Goal: Task Accomplishment & Management: Contribute content

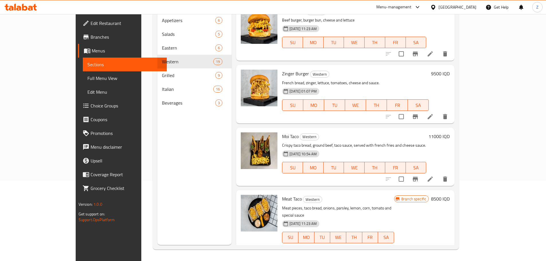
scroll to position [943, 0]
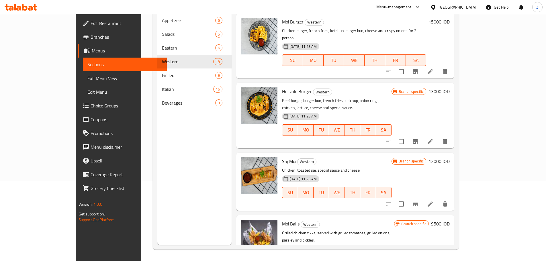
click at [389, 230] on p "Grilled chicken tikka, served with grilled tomatoes, grilled onions, parsley an…" at bounding box center [338, 237] width 112 height 14
drag, startPoint x: 425, startPoint y: 189, endPoint x: 429, endPoint y: 204, distance: 15.4
click at [396, 218] on div "Moi Balls Western Grilled chicken tikka, served with grilled tomatoes, grilled …" at bounding box center [338, 248] width 117 height 61
click at [394, 230] on p "Grilled chicken tikka, served with grilled tomatoes, grilled onions, parsley an…" at bounding box center [338, 237] width 112 height 14
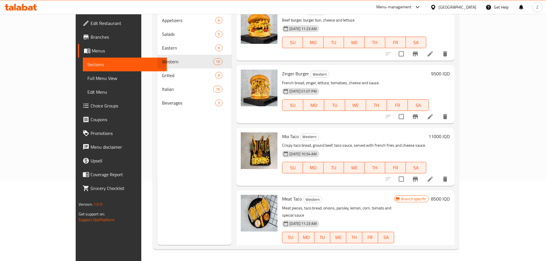
scroll to position [0, 0]
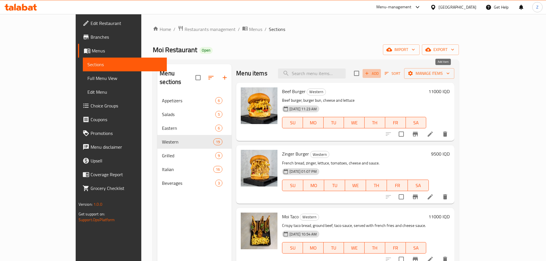
click at [379, 73] on span "Add" at bounding box center [371, 73] width 15 height 7
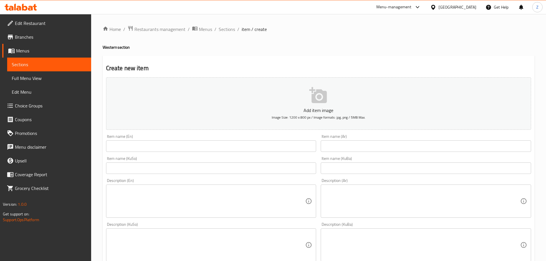
click at [167, 142] on input "text" at bounding box center [211, 145] width 210 height 11
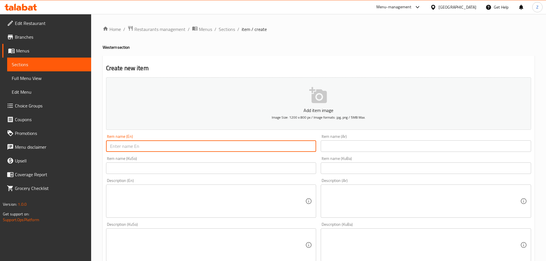
paste input "Moi Fish Fillet"
type input "Moi Fish Fillet"
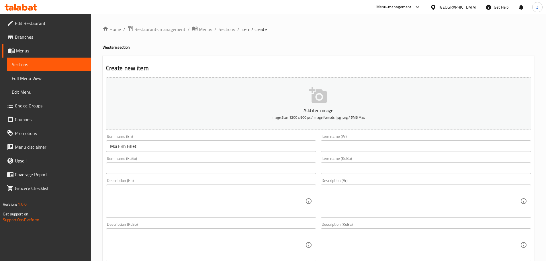
click at [391, 144] on input "text" at bounding box center [426, 145] width 210 height 11
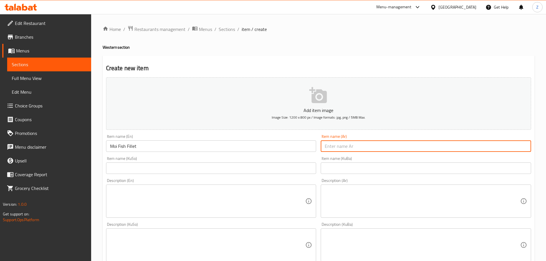
paste input "فيليه سمك موي"
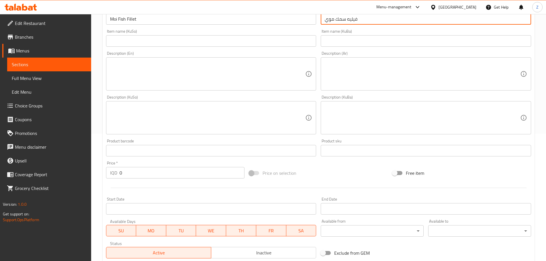
scroll to position [143, 0]
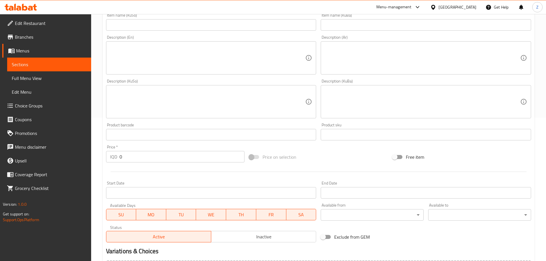
type input "فيليه سمك موي"
drag, startPoint x: 138, startPoint y: 155, endPoint x: 94, endPoint y: 161, distance: 44.5
click at [94, 161] on div "Home / Restaurants management / Menus / Sections / item / create Western sectio…" at bounding box center [318, 99] width 455 height 457
type input "20000"
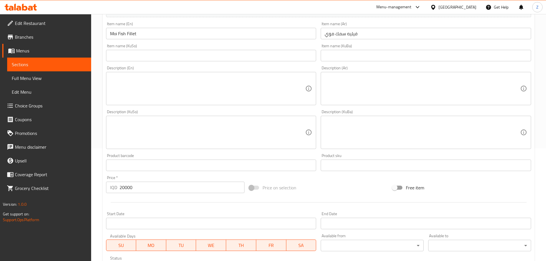
scroll to position [57, 0]
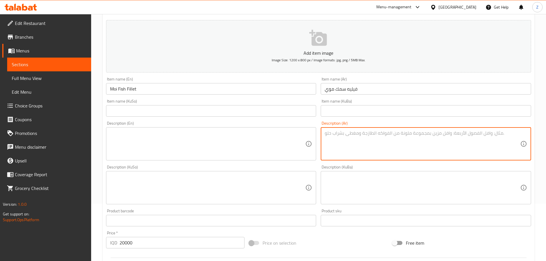
click at [372, 149] on textarea at bounding box center [422, 143] width 195 height 27
click at [372, 150] on textarea "سمك فيليه مقرمش, يقدم مع صلصة وسلطة." at bounding box center [422, 143] width 195 height 27
type textarea "سمك فيليه مقرمش, يقدم مع صلصة وسلطة."
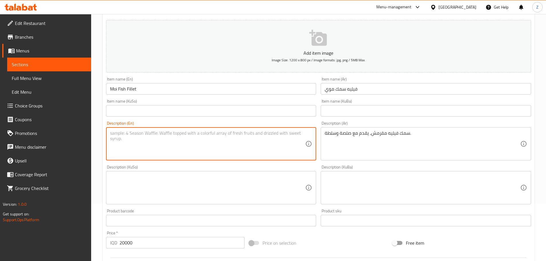
click at [256, 135] on textarea at bounding box center [207, 143] width 195 height 27
paste textarea "Crispy fish fillet, served with sauce and salad."
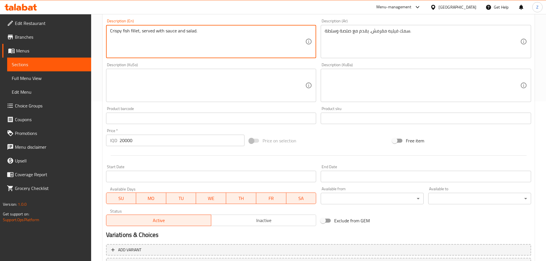
scroll to position [210, 0]
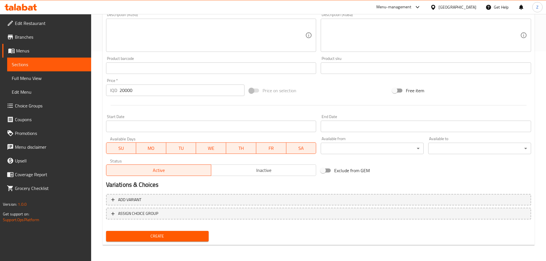
type textarea "Crispy fish fillet, served with sauce and salad."
click at [184, 232] on button "Create" at bounding box center [157, 236] width 103 height 11
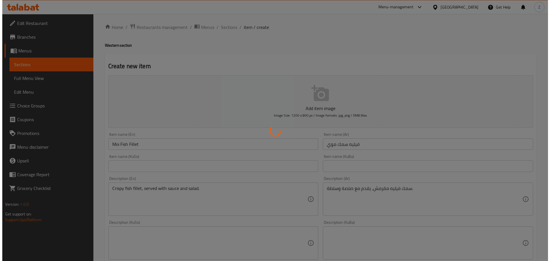
scroll to position [0, 0]
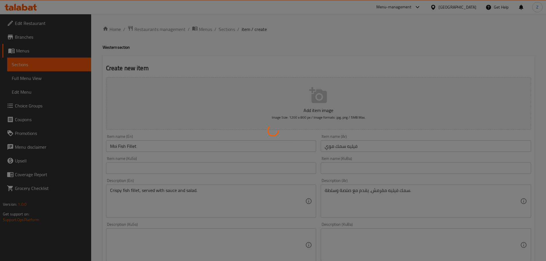
type input "0"
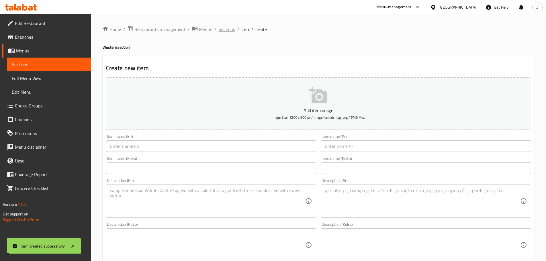
click at [231, 29] on span "Sections" at bounding box center [227, 29] width 16 height 7
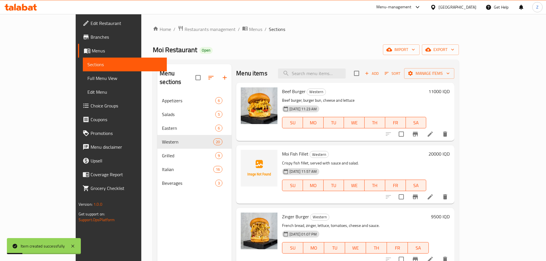
click at [454, 78] on div "Add Sort Manage items" at bounding box center [404, 73] width 100 height 12
click at [400, 74] on span "Sort" at bounding box center [393, 73] width 16 height 7
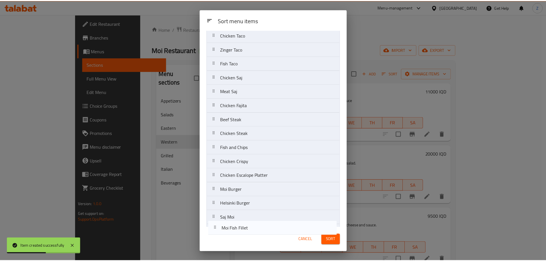
scroll to position [102, 0]
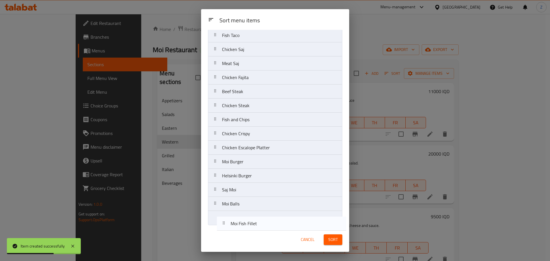
drag, startPoint x: 258, startPoint y: 72, endPoint x: 268, endPoint y: 227, distance: 155.3
click at [264, 227] on div "Sort menu items Beef Burger Moi Fish Fillet Zinger Burger Moi Taco Meat Taco Ch…" at bounding box center [275, 129] width 148 height 198
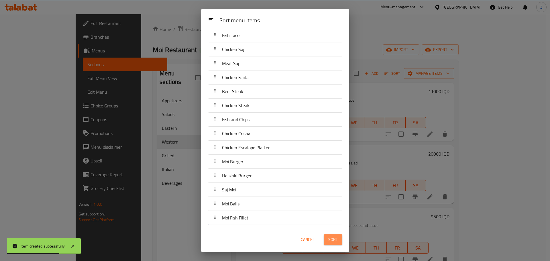
click at [330, 235] on button "Sort" at bounding box center [333, 239] width 19 height 11
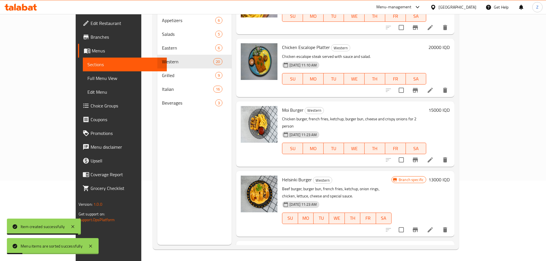
scroll to position [1005, 0]
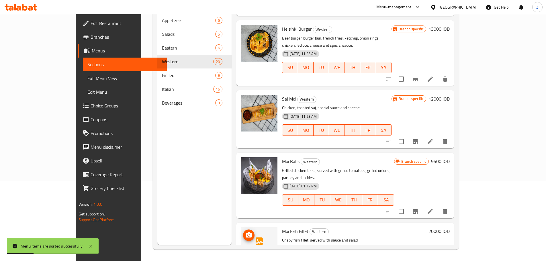
click at [241, 227] on img at bounding box center [259, 245] width 37 height 37
click at [243, 230] on button "upload picture" at bounding box center [248, 235] width 11 height 11
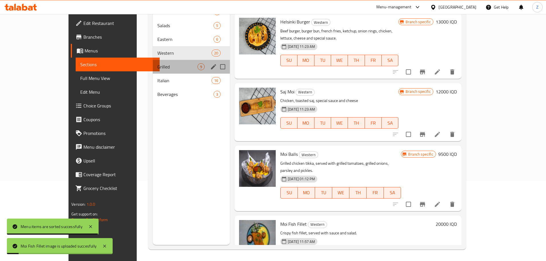
click at [154, 61] on div "Grilled 9" at bounding box center [191, 67] width 77 height 14
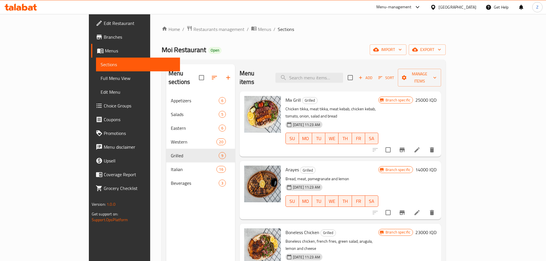
click at [441, 79] on div "Add Sort Manage items" at bounding box center [394, 78] width 93 height 18
click at [383, 75] on icon "button" at bounding box center [380, 77] width 5 height 5
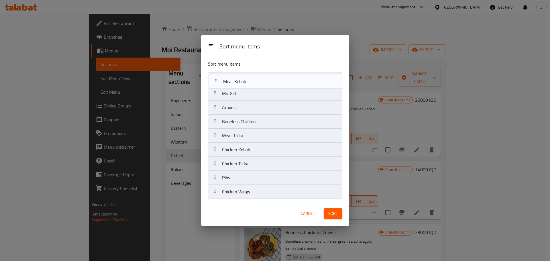
drag, startPoint x: 248, startPoint y: 154, endPoint x: 250, endPoint y: 82, distance: 71.7
click at [250, 82] on nav "Mix Grill Arayes Boneless Chicken Meat Tikka Chicken Kebab Meat Kebab Chicken T…" at bounding box center [275, 135] width 134 height 127
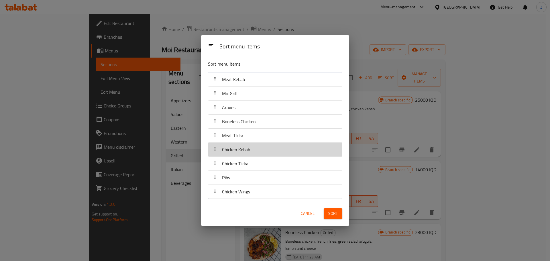
drag, startPoint x: 254, startPoint y: 155, endPoint x: 252, endPoint y: 118, distance: 36.8
click at [252, 120] on nav "Meat Kebab Mix Grill Arayes Boneless Chicken Meat Tikka Chicken Kebab Chicken T…" at bounding box center [275, 135] width 134 height 127
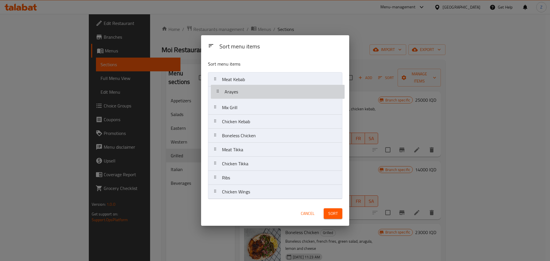
drag, startPoint x: 252, startPoint y: 110, endPoint x: 254, endPoint y: 94, distance: 16.3
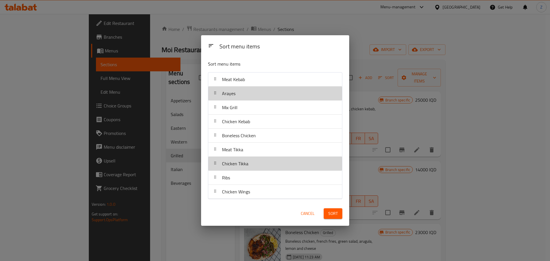
click at [248, 165] on div "Chicken Tikka" at bounding box center [235, 164] width 31 height 14
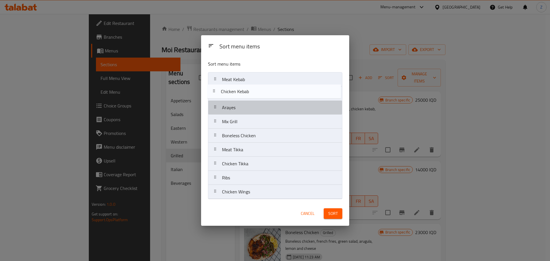
drag, startPoint x: 242, startPoint y: 126, endPoint x: 241, endPoint y: 92, distance: 33.2
click at [241, 92] on nav "Meat Kebab Arayes Mix Grill Chicken Kebab Boneless Chicken Meat Tikka Chicken T…" at bounding box center [275, 135] width 134 height 127
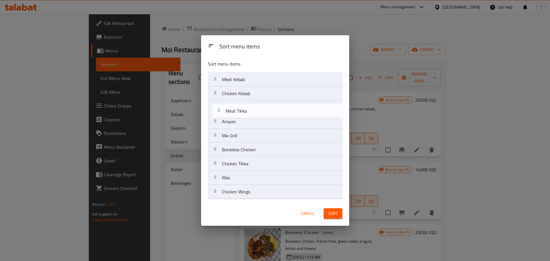
drag, startPoint x: 246, startPoint y: 152, endPoint x: 250, endPoint y: 108, distance: 43.7
click at [250, 108] on nav "Meat Kebab Chicken Kebab Arayes Mix Grill Boneless Chicken Meat Tikka Chicken T…" at bounding box center [275, 135] width 134 height 127
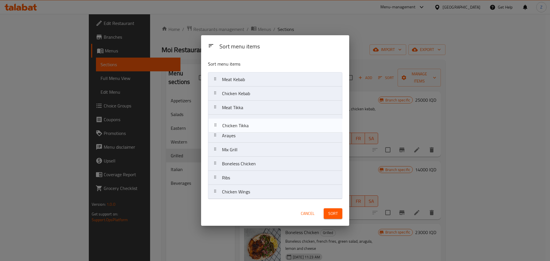
click at [253, 117] on nav "Meat Kebab Chicken Kebab Meat Tikka Arayes Mix Grill Boneless Chicken Chicken T…" at bounding box center [275, 135] width 134 height 127
drag, startPoint x: 250, startPoint y: 146, endPoint x: 249, endPoint y: 128, distance: 17.5
click at [249, 128] on nav "Meat Kebab Chicken Kebab Meat Tikka Chicken Tikka Arayes Mix Grill Boneless Chi…" at bounding box center [275, 135] width 134 height 127
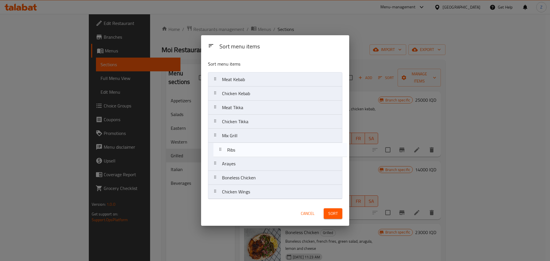
drag, startPoint x: 235, startPoint y: 182, endPoint x: 242, endPoint y: 154, distance: 28.8
click at [242, 154] on nav "Meat Kebab Chicken Kebab Meat Tikka Chicken Tikka Mix Grill Arayes Boneless Chi…" at bounding box center [275, 135] width 134 height 127
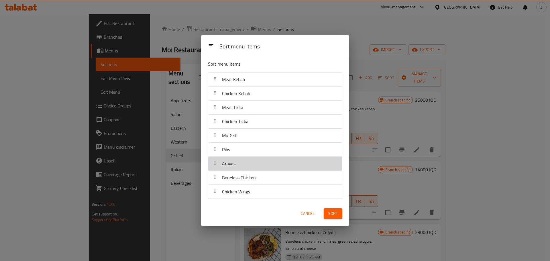
click at [243, 166] on div "Arayes" at bounding box center [275, 164] width 129 height 14
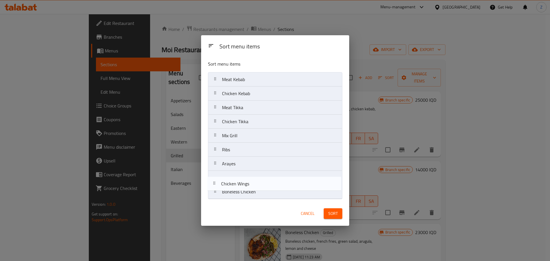
drag, startPoint x: 248, startPoint y: 194, endPoint x: 249, endPoint y: 177, distance: 16.9
click at [249, 177] on nav "Meat Kebab Chicken Kebab Meat Tikka Chicken Tikka Mix Grill Ribs Arayes Boneles…" at bounding box center [275, 135] width 134 height 127
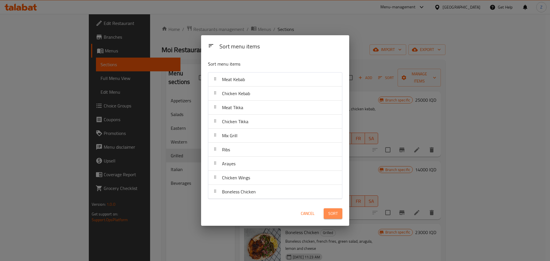
click at [337, 215] on span "Sort" at bounding box center [332, 213] width 9 height 7
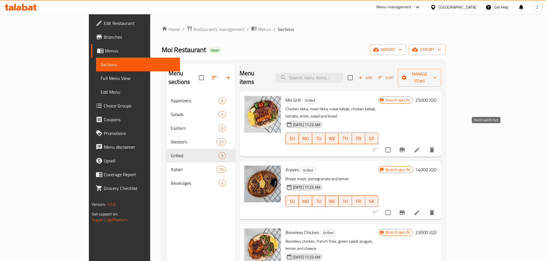
click at [405, 148] on icon "Branch-specific-item" at bounding box center [401, 150] width 5 height 5
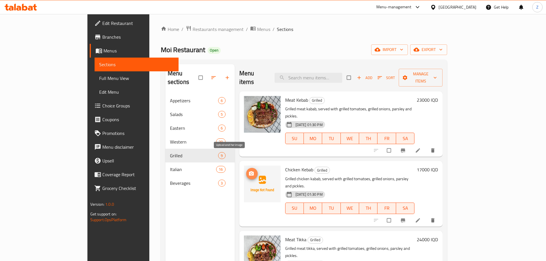
click at [248, 171] on icon "upload picture" at bounding box center [251, 174] width 6 height 6
click at [440, 94] on div "Meat Kebab Grilled Grilled meat kabab, served with grilled tomatoes, grilled on…" at bounding box center [362, 124] width 158 height 61
click at [438, 96] on div "23000 IQD" at bounding box center [425, 124] width 23 height 56
click at [438, 96] on h6 "23000 IQD" at bounding box center [427, 100] width 21 height 8
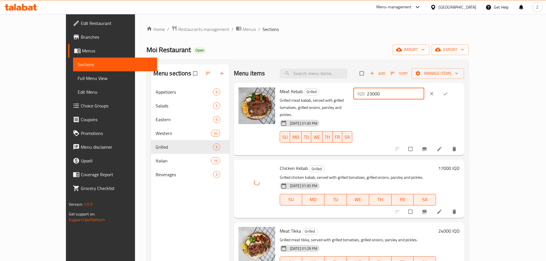
click at [424, 94] on input "23000" at bounding box center [395, 93] width 57 height 11
click at [424, 93] on input "23000" at bounding box center [395, 93] width 57 height 11
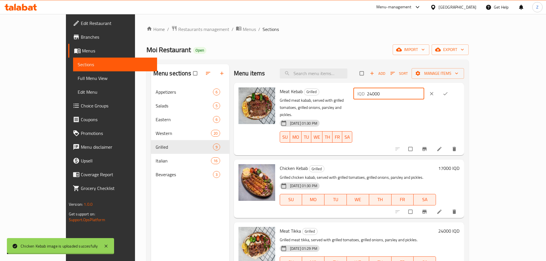
type input "24000"
click at [453, 93] on div at bounding box center [439, 93] width 28 height 13
click at [448, 92] on icon "ok" at bounding box center [445, 94] width 6 height 6
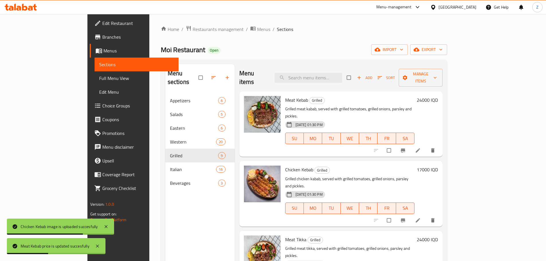
click at [438, 166] on h6 "17000 IQD" at bounding box center [427, 170] width 21 height 8
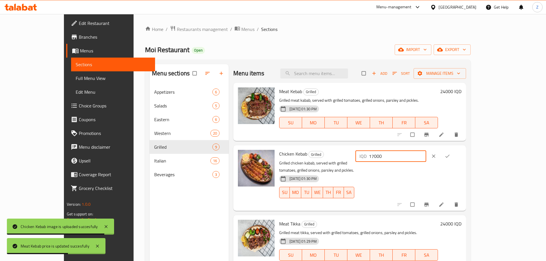
click at [426, 159] on input "17000" at bounding box center [397, 155] width 57 height 11
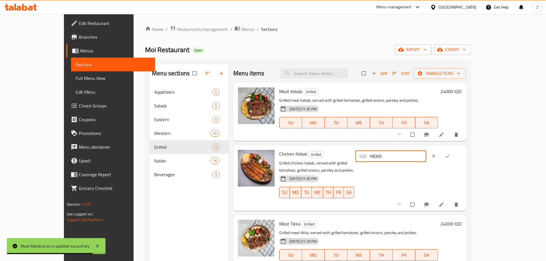
type input "18000"
click at [461, 156] on div "IQD 18000 ​" at bounding box center [408, 156] width 106 height 13
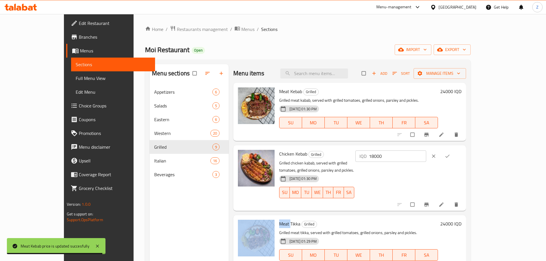
click at [461, 156] on div "IQD 18000 ​" at bounding box center [408, 156] width 106 height 13
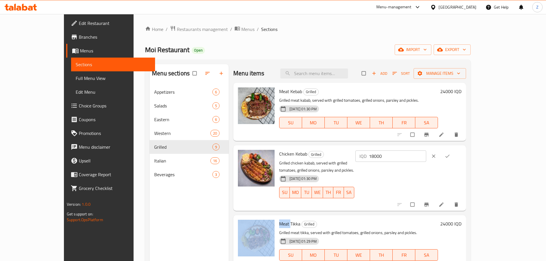
click at [451, 158] on span "ok" at bounding box center [447, 156] width 7 height 6
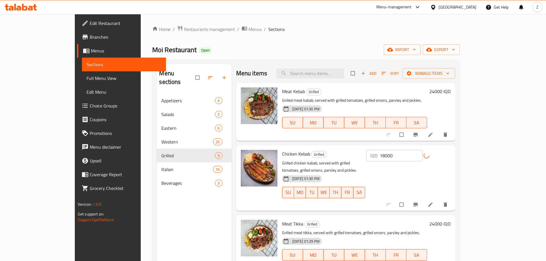
click at [450, 179] on div "IQD 18000 ​" at bounding box center [407, 178] width 85 height 56
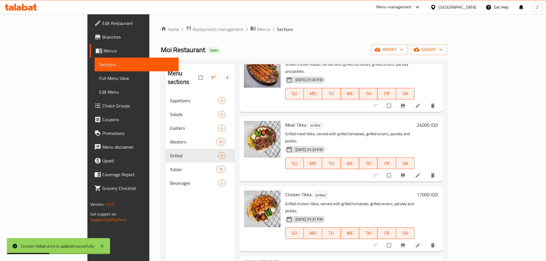
scroll to position [143, 0]
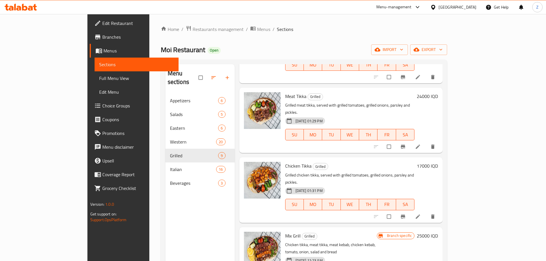
click at [438, 92] on h6 "24000 IQD" at bounding box center [427, 96] width 21 height 8
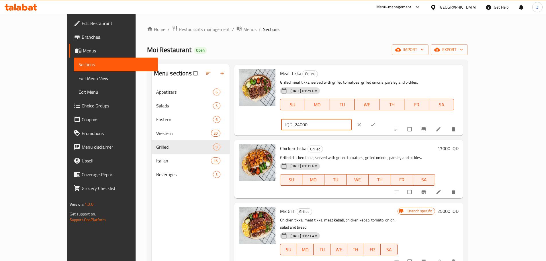
click at [352, 119] on input "24000" at bounding box center [323, 124] width 57 height 11
type input "26000"
click at [376, 122] on icon "ok" at bounding box center [373, 125] width 6 height 6
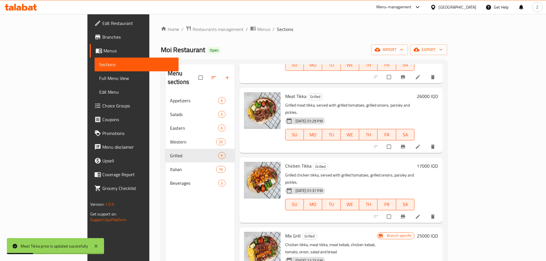
click at [438, 162] on h6 "17000 IQD" at bounding box center [427, 166] width 21 height 8
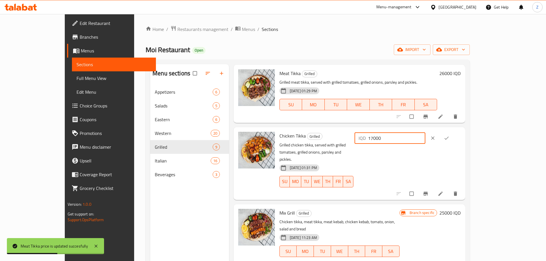
drag, startPoint x: 446, startPoint y: 134, endPoint x: 443, endPoint y: 133, distance: 3.0
click at [425, 133] on input "17000" at bounding box center [396, 137] width 57 height 11
type input "18000"
click at [449, 137] on icon "ok" at bounding box center [447, 138] width 6 height 6
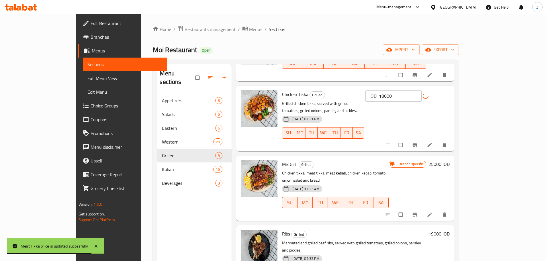
scroll to position [201, 0]
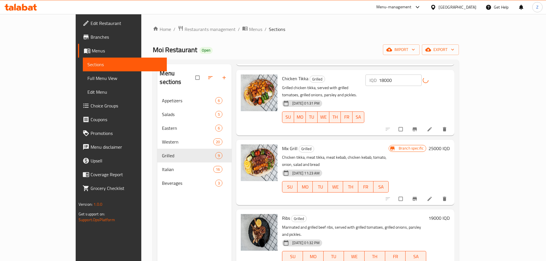
click at [450, 144] on h6 "25000 IQD" at bounding box center [438, 148] width 21 height 8
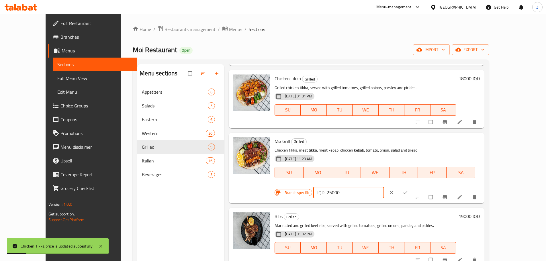
drag, startPoint x: 447, startPoint y: 142, endPoint x: 443, endPoint y: 143, distance: 3.5
click at [384, 187] on input "25000" at bounding box center [355, 192] width 57 height 11
type input "26000"
click at [407, 191] on icon "ok" at bounding box center [405, 192] width 4 height 3
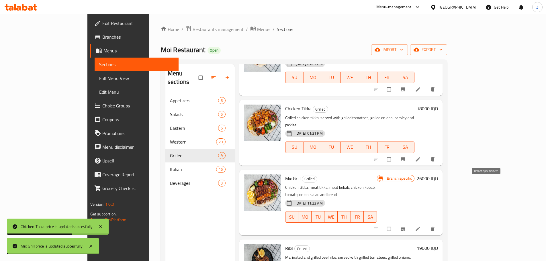
click at [410, 223] on button "Branch-specific-item" at bounding box center [404, 229] width 14 height 13
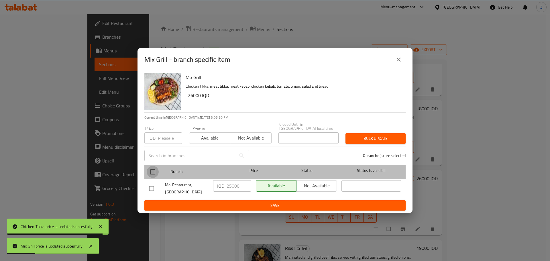
click at [152, 170] on input "checkbox" at bounding box center [153, 172] width 12 height 12
checkbox input "true"
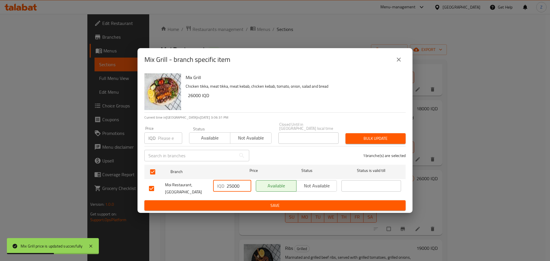
drag, startPoint x: 231, startPoint y: 187, endPoint x: 230, endPoint y: 189, distance: 2.9
click at [229, 186] on input "25000" at bounding box center [239, 185] width 25 height 11
type input "26000"
click at [233, 195] on ul "Branch Price Status Status is valid till Moi Restaurant, Yarmuk IQD 26000 ​ Ava…" at bounding box center [274, 181] width 261 height 38
click at [234, 202] on span "Save" at bounding box center [275, 205] width 252 height 7
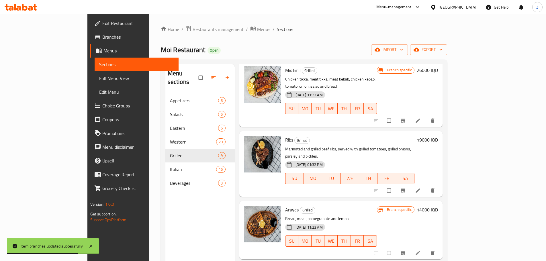
scroll to position [315, 0]
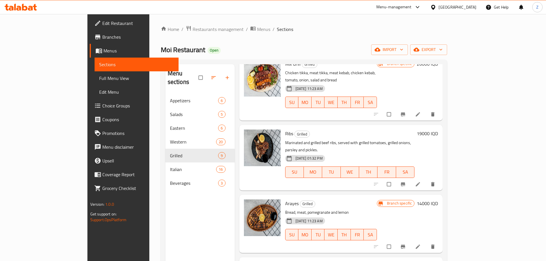
click at [438, 130] on h6 "19000 IQD" at bounding box center [427, 134] width 21 height 8
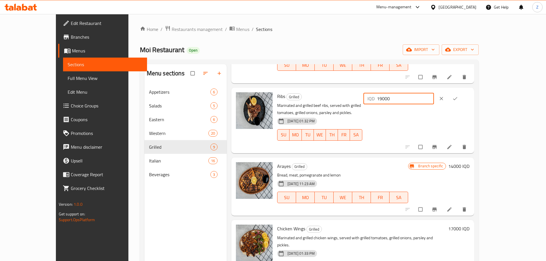
drag, startPoint x: 446, startPoint y: 92, endPoint x: 423, endPoint y: 93, distance: 22.7
click at [423, 93] on div "Ribs Grilled Marinated and grilled beef ribs, served with grilled tomatoes, gri…" at bounding box center [373, 120] width 197 height 61
type input "24000"
click at [458, 96] on icon "ok" at bounding box center [455, 99] width 6 height 6
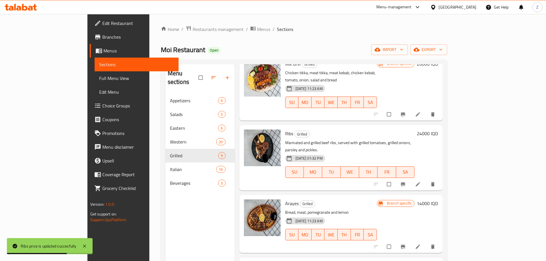
click at [438, 199] on h6 "14000 IQD" at bounding box center [427, 203] width 21 height 8
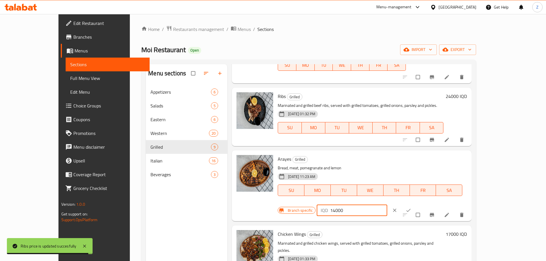
click at [387, 205] on input "14000" at bounding box center [358, 210] width 57 height 11
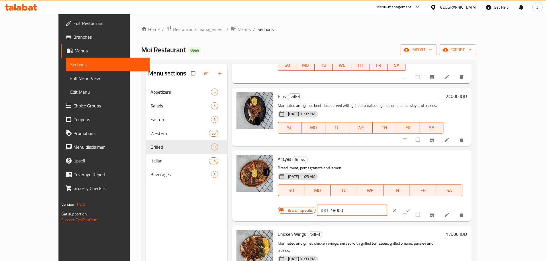
type input "18000"
click at [411, 207] on icon "ok" at bounding box center [408, 210] width 6 height 6
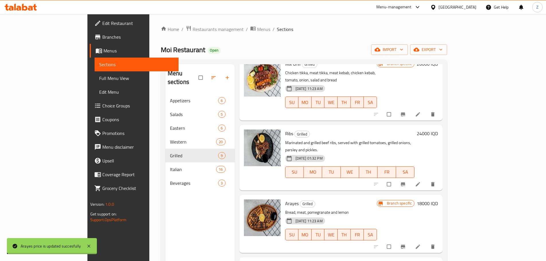
click at [410, 240] on button "Branch-specific-item" at bounding box center [404, 246] width 14 height 13
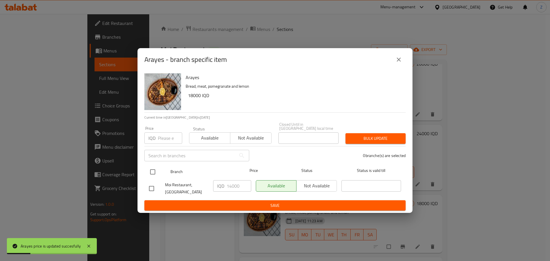
click at [158, 173] on input "checkbox" at bounding box center [153, 172] width 12 height 12
checkbox input "true"
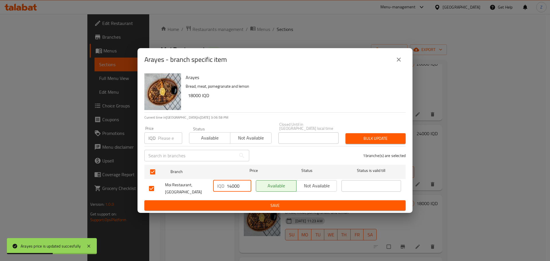
click at [231, 184] on input "14000" at bounding box center [239, 185] width 25 height 11
type input "18000"
click at [236, 202] on span "Save" at bounding box center [275, 205] width 252 height 7
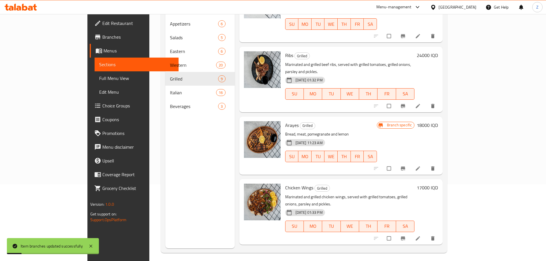
scroll to position [80, 0]
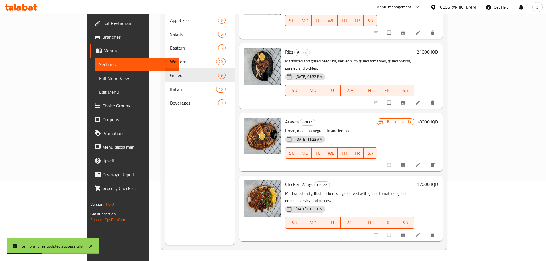
click at [438, 180] on h6 "17000 IQD" at bounding box center [427, 184] width 21 height 8
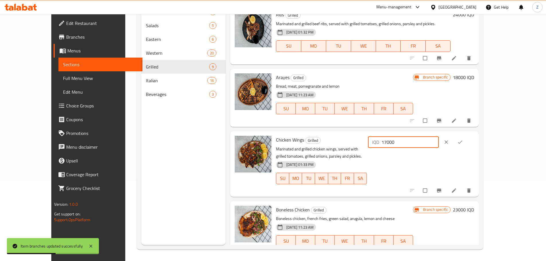
click at [439, 136] on input "17000" at bounding box center [409, 141] width 57 height 11
type input "18000"
click at [467, 136] on button "ok" at bounding box center [461, 142] width 14 height 13
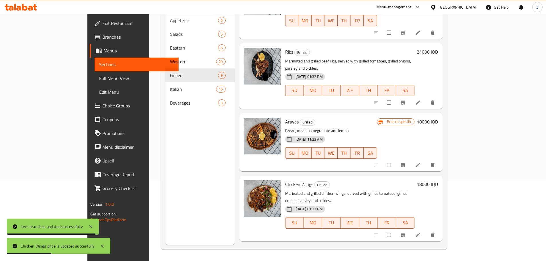
click at [438, 250] on h6 "23000 IQD" at bounding box center [427, 254] width 21 height 8
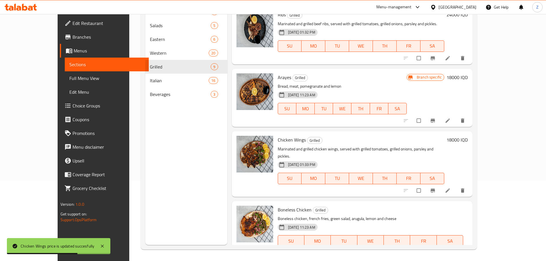
click at [387, 255] on input "23000" at bounding box center [358, 260] width 57 height 11
type input "26000"
click at [411, 258] on icon "ok" at bounding box center [408, 261] width 6 height 6
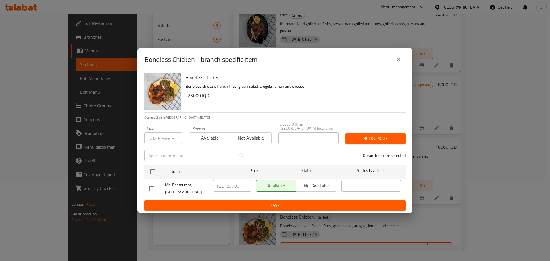
drag, startPoint x: 151, startPoint y: 170, endPoint x: 216, endPoint y: 187, distance: 67.0
click at [154, 171] on input "checkbox" at bounding box center [153, 172] width 12 height 12
checkbox input "true"
click at [230, 187] on input "23000" at bounding box center [239, 185] width 25 height 11
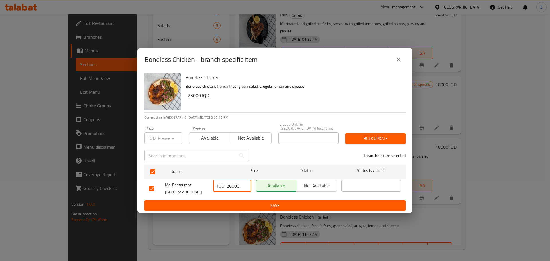
type input "26000"
click at [243, 202] on span "Save" at bounding box center [275, 205] width 252 height 7
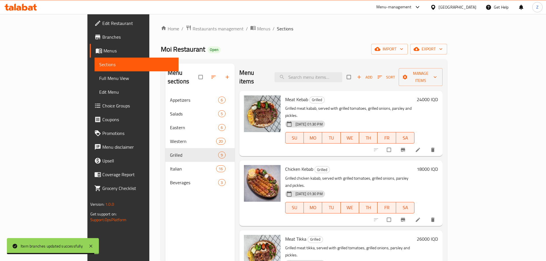
scroll to position [0, 0]
click at [362, 75] on icon "button" at bounding box center [359, 78] width 6 height 6
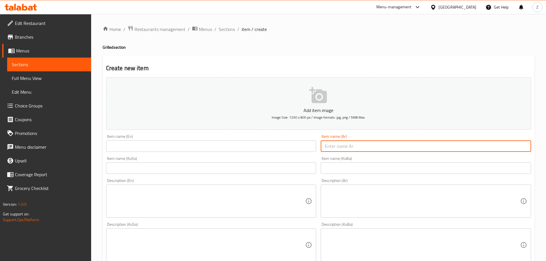
click at [342, 150] on input "text" at bounding box center [426, 145] width 210 height 11
paste input "قمر الزمان"
type input "قمر الزمان"
drag, startPoint x: 170, startPoint y: 156, endPoint x: 160, endPoint y: 143, distance: 15.9
click at [169, 155] on div "Item name (KuSo) Item name (KuSo)" at bounding box center [211, 165] width 215 height 22
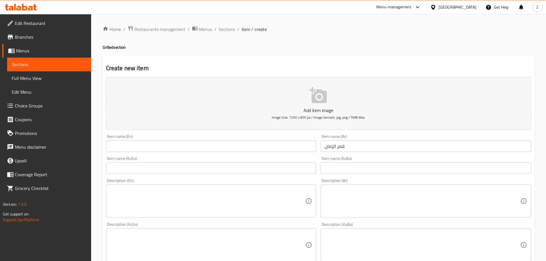
click at [160, 143] on input "text" at bounding box center [211, 145] width 210 height 11
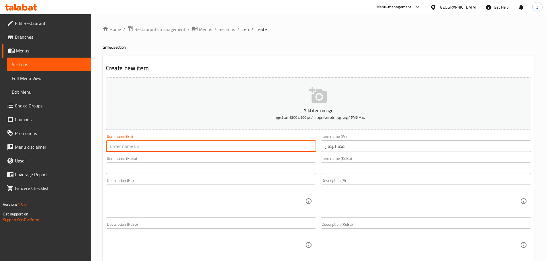
paste input "Qamar Al-Zaman"
click at [129, 148] on input "Qamar Al-Zaman" at bounding box center [211, 145] width 210 height 11
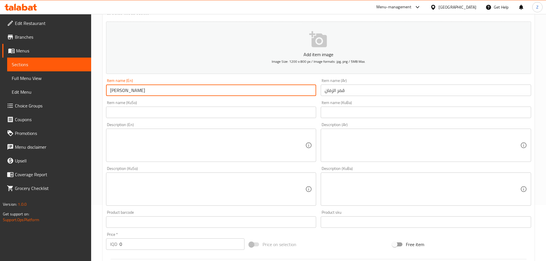
scroll to position [115, 0]
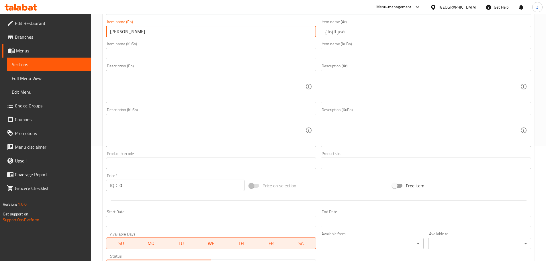
type input "Qamar Al Zaman"
click at [131, 184] on input "0" at bounding box center [181, 185] width 125 height 11
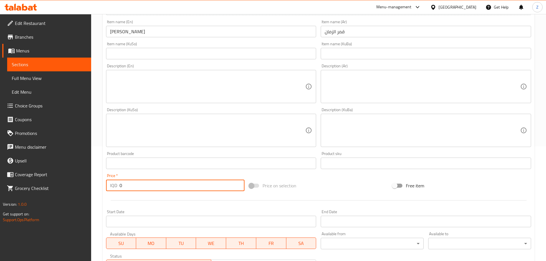
click at [131, 184] on input "0" at bounding box center [181, 185] width 125 height 11
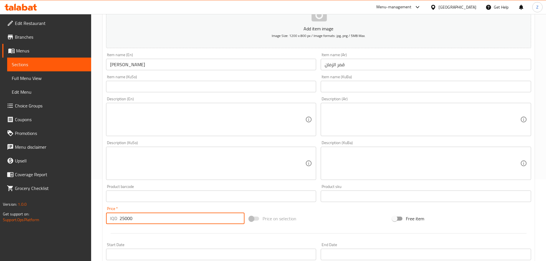
scroll to position [57, 0]
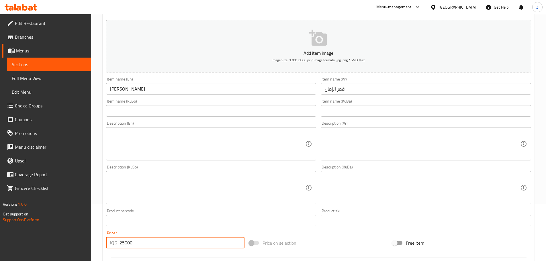
type input "25000"
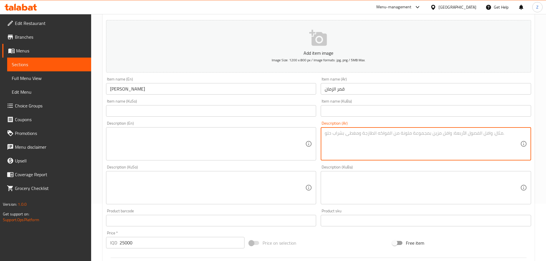
click at [373, 145] on textarea at bounding box center [422, 143] width 195 height 27
click at [366, 146] on textarea at bounding box center [422, 143] width 195 height 27
click at [366, 146] on textarea "قمر الزمان, برغل احمر, يقدم مع بيواز وخضروات." at bounding box center [422, 143] width 195 height 27
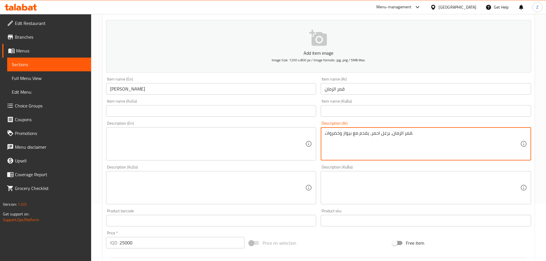
type textarea "قمر الزمان, برغل احمر, يقدم مع بيواز وخضروات."
click at [213, 158] on div "Description (En)" at bounding box center [211, 143] width 210 height 33
paste textarea "Qamar Al Zaman, red bulgur, served with biwaz and vegetables."
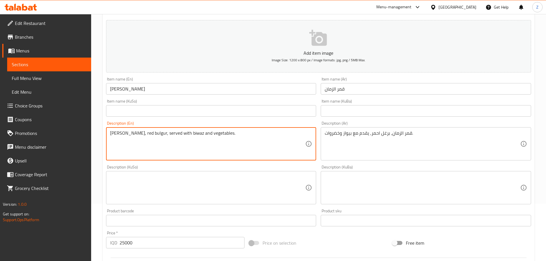
drag, startPoint x: 189, startPoint y: 134, endPoint x: 200, endPoint y: 135, distance: 11.8
click at [200, 135] on textarea "Qamar Al Zaman, red bulgur, served with biwaz and vegetables." at bounding box center [207, 143] width 195 height 27
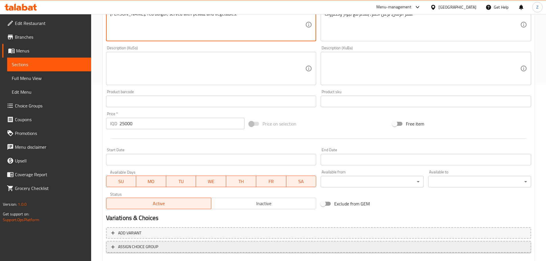
scroll to position [210, 0]
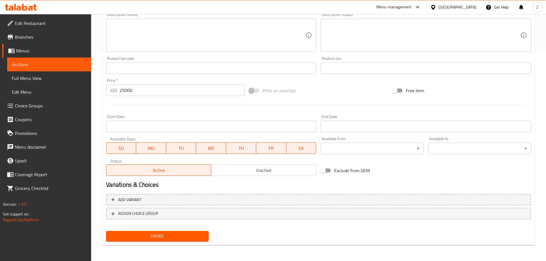
type textarea "Qamar Al Zaman, red bulgur, served with pewaz and vegetables."
click at [178, 240] on span "Create" at bounding box center [158, 236] width 94 height 7
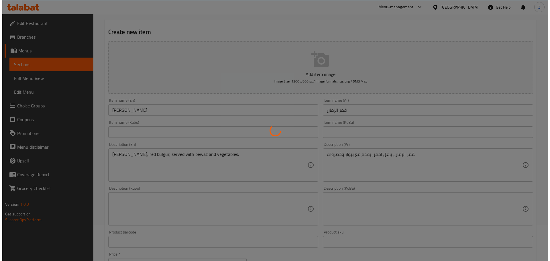
scroll to position [0, 0]
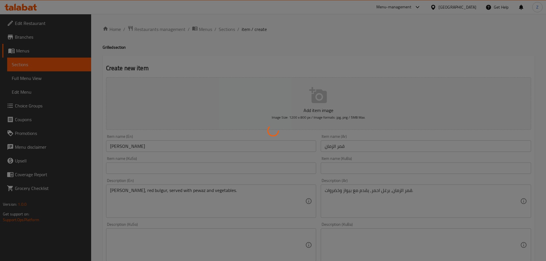
type input "0"
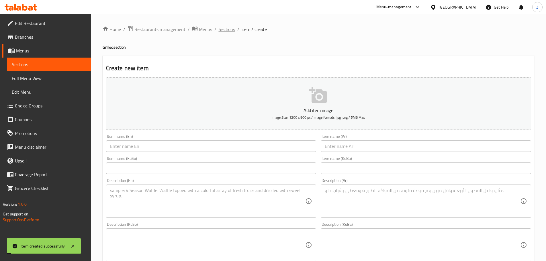
click at [226, 30] on span "Sections" at bounding box center [227, 29] width 16 height 7
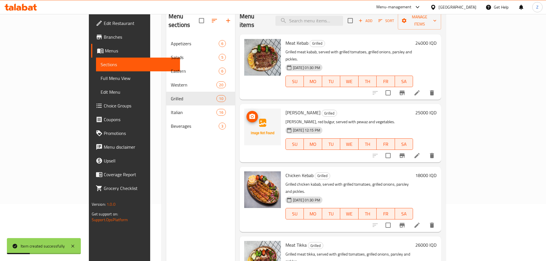
scroll to position [52, 0]
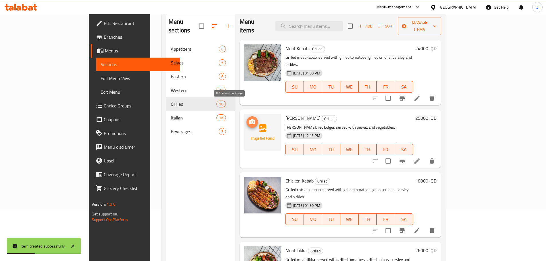
click at [249, 119] on icon "upload picture" at bounding box center [252, 121] width 6 height 5
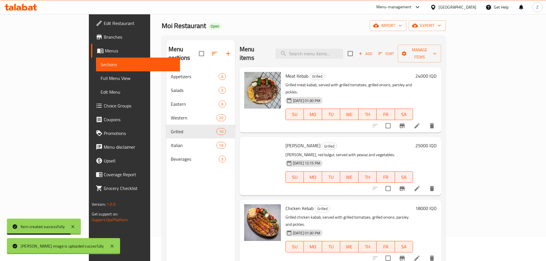
scroll to position [0, 0]
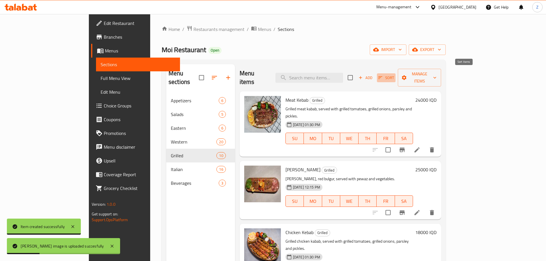
click at [394, 75] on span "Sort" at bounding box center [386, 78] width 16 height 7
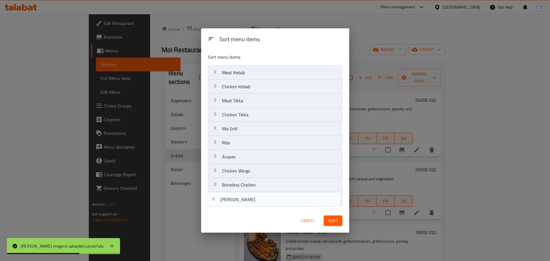
drag, startPoint x: 278, startPoint y: 85, endPoint x: 275, endPoint y: 199, distance: 114.4
click at [275, 199] on nav "Meat Kebab Qamar Al Zaman Chicken Kebab Meat Tikka Chicken Tikka Mix Grill Ribs…" at bounding box center [275, 135] width 134 height 141
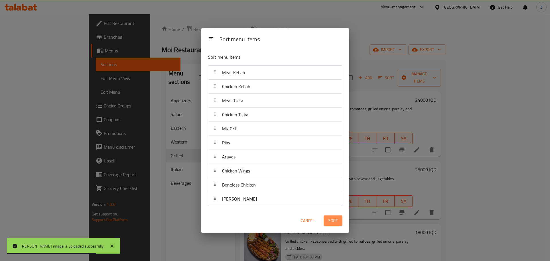
click at [336, 218] on span "Sort" at bounding box center [332, 220] width 9 height 7
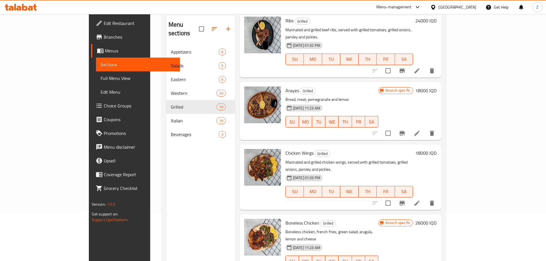
scroll to position [80, 0]
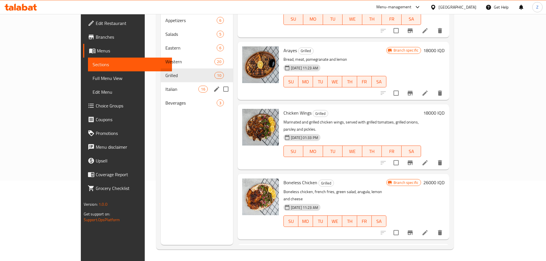
drag, startPoint x: 125, startPoint y: 78, endPoint x: 139, endPoint y: 87, distance: 16.2
click at [165, 86] on span "Italian" at bounding box center [181, 89] width 33 height 7
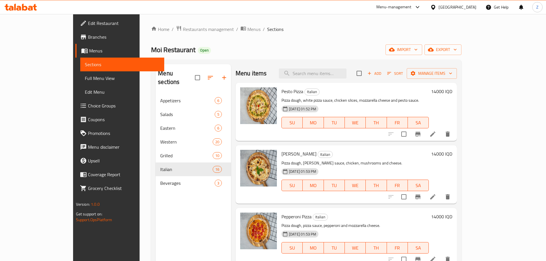
click at [263, 45] on div "Moi Restaurant Open import export" at bounding box center [306, 49] width 310 height 11
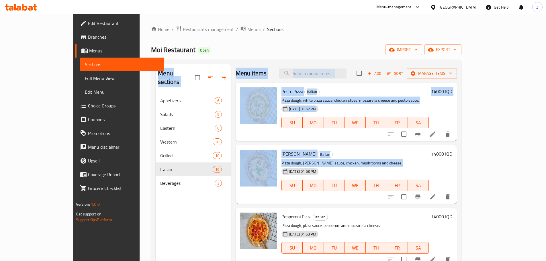
drag, startPoint x: 263, startPoint y: 45, endPoint x: 301, endPoint y: 166, distance: 127.2
click at [301, 166] on div "Home / Restaurants management / Menus / Sections Moi Restaurant Open import exp…" at bounding box center [306, 178] width 310 height 304
click at [332, 146] on div "Alfredo Pizza Italian Pizza dough, alfredo sauce, chicken, mushrooms and cheese…" at bounding box center [346, 174] width 221 height 58
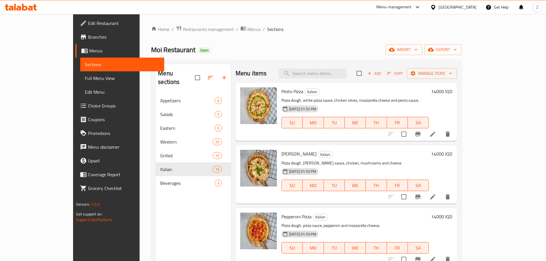
drag, startPoint x: 337, startPoint y: 167, endPoint x: 354, endPoint y: 149, distance: 24.7
click at [337, 168] on div "07-10-2024 01:53 PM SU MO TU WE TH FR SA" at bounding box center [355, 181] width 152 height 31
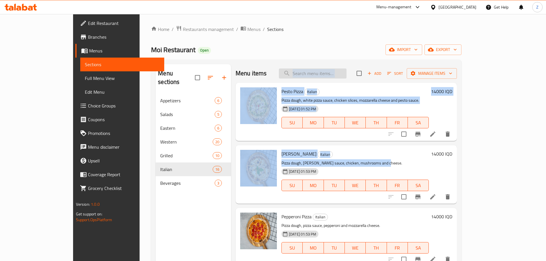
drag, startPoint x: 384, startPoint y: 162, endPoint x: 348, endPoint y: 75, distance: 94.1
click at [348, 75] on div "Menu items Add Sort Manage items Pesto Pizza Italian Pizza dough, white pizza s…" at bounding box center [344, 194] width 226 height 261
click at [346, 74] on input "search" at bounding box center [313, 73] width 68 height 10
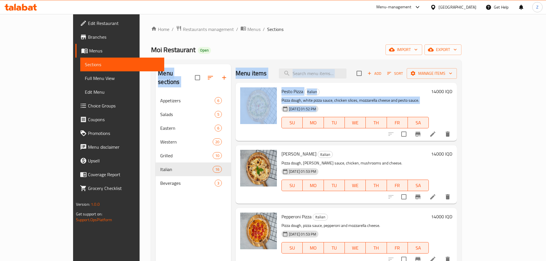
drag, startPoint x: 369, startPoint y: 44, endPoint x: 400, endPoint y: 156, distance: 117.0
click at [397, 142] on div "Home / Restaurants management / Menus / Sections Moi Restaurant Open import exp…" at bounding box center [306, 178] width 310 height 304
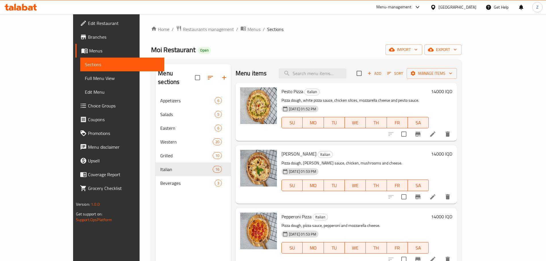
click at [400, 156] on h6 "Alfredo Pizza Italian" at bounding box center [354, 154] width 147 height 8
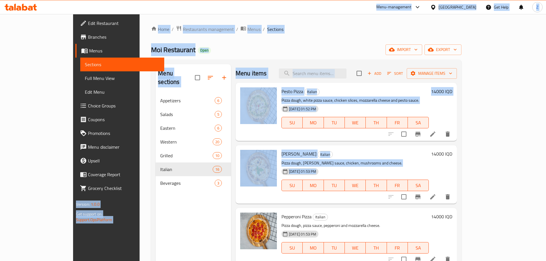
drag, startPoint x: 403, startPoint y: 170, endPoint x: 293, endPoint y: 5, distance: 198.7
click at [293, 14] on div "​ Menu-management Iraq Get Help Z Edit Restaurant Branches Menus Sections Full …" at bounding box center [273, 137] width 546 height 247
click at [293, 5] on div "Menu-management Iraq Get Help Z" at bounding box center [273, 7] width 546 height 14
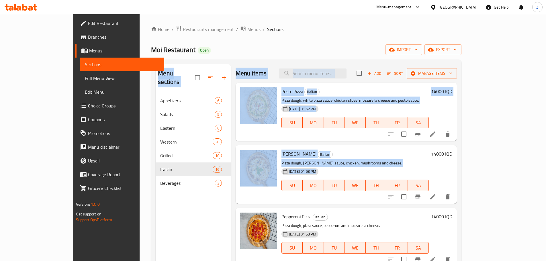
drag, startPoint x: 297, startPoint y: 34, endPoint x: 341, endPoint y: 177, distance: 149.2
click at [341, 177] on div "Home / Restaurants management / Menus / Sections Moi Restaurant Open import exp…" at bounding box center [306, 178] width 310 height 304
click at [363, 171] on div "07-10-2024 01:53 PM SU MO TU WE TH FR SA" at bounding box center [355, 181] width 152 height 31
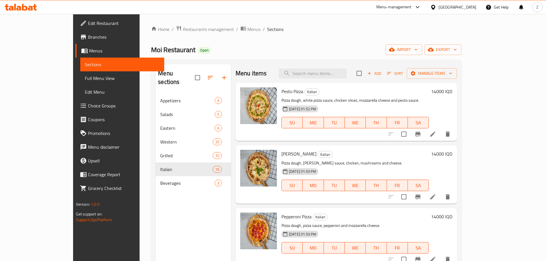
click at [212, 218] on div "Menu sections Appetizers 6 Salads 5 Eastern 6 Western 20 Grilled 10 Italian 16 …" at bounding box center [193, 194] width 75 height 261
click at [424, 167] on div "07-10-2024 01:53 PM SU MO TU WE TH FR SA" at bounding box center [355, 181] width 152 height 31
drag, startPoint x: 424, startPoint y: 167, endPoint x: 395, endPoint y: 165, distance: 28.7
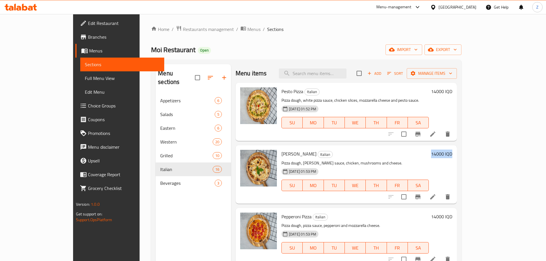
click at [420, 168] on div "07-10-2024 01:53 PM SU MO TU WE TH FR SA" at bounding box center [355, 181] width 152 height 31
click at [394, 165] on p "Pizza dough, alfredo sauce, chicken, mushrooms and cheese." at bounding box center [354, 163] width 147 height 7
click at [366, 154] on h6 "Alfredo Pizza Italian" at bounding box center [354, 154] width 147 height 8
drag, startPoint x: 366, startPoint y: 156, endPoint x: 366, endPoint y: 162, distance: 5.7
click at [366, 162] on div "Alfredo Pizza Italian Pizza dough, alfredo sauce, chicken, mushrooms and cheese…" at bounding box center [355, 175] width 152 height 54
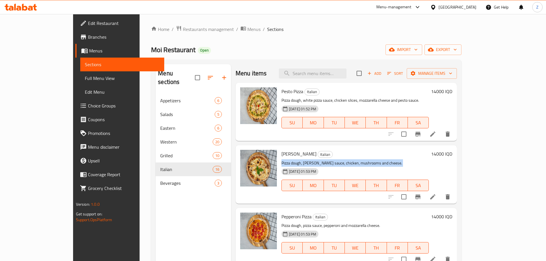
click at [366, 162] on p "Pizza dough, alfredo sauce, chicken, mushrooms and cheese." at bounding box center [354, 163] width 147 height 7
click at [364, 167] on div "07-10-2024 01:53 PM SU MO TU WE TH FR SA" at bounding box center [355, 181] width 152 height 31
click at [404, 77] on button "Sort" at bounding box center [395, 73] width 19 height 9
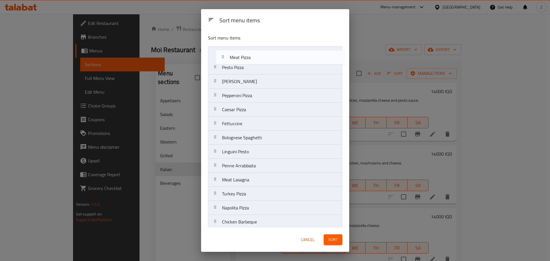
drag, startPoint x: 255, startPoint y: 110, endPoint x: 263, endPoint y: 54, distance: 56.7
click at [263, 54] on nav "Pesto Pizza Alfredo Pizza Pepperoni Pizza Caesar Pizza Meat Pizza Fettuccine Bo…" at bounding box center [275, 158] width 134 height 225
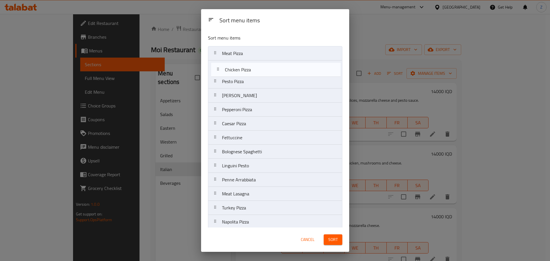
drag, startPoint x: 258, startPoint y: 206, endPoint x: 261, endPoint y: 56, distance: 149.9
click at [261, 56] on nav "Meat Pizza Pesto Pizza Alfredo Pizza Pepperoni Pizza Caesar Pizza Fettuccine Bo…" at bounding box center [275, 158] width 134 height 225
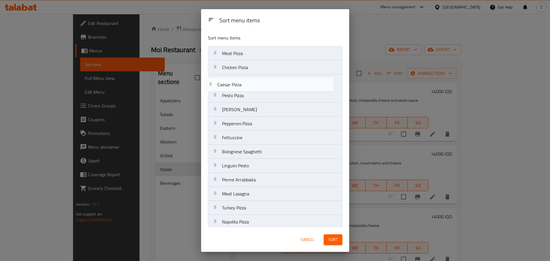
drag, startPoint x: 250, startPoint y: 129, endPoint x: 248, endPoint y: 85, distance: 44.2
click at [248, 85] on nav "Meat Pizza Chicken Pizza Pesto Pizza Alfredo Pizza Pepperoni Pizza Caesar Pizza…" at bounding box center [275, 158] width 134 height 225
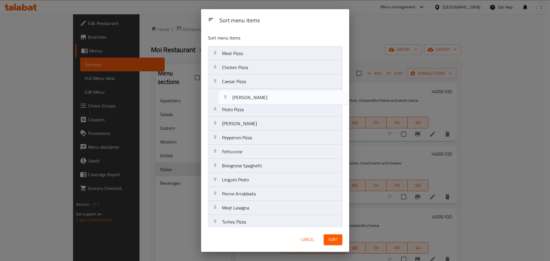
drag, startPoint x: 266, startPoint y: 216, endPoint x: 272, endPoint y: 93, distance: 123.1
click at [272, 93] on nav "Meat Pizza Chicken Pizza Caesar Pizza Pesto Pizza Alfredo Pizza Pepperoni Pizza…" at bounding box center [275, 158] width 134 height 225
drag, startPoint x: 251, startPoint y: 109, endPoint x: 254, endPoint y: 93, distance: 16.3
click at [254, 93] on nav "Meat Pizza Chicken Pizza Caesar Pizza Margherita Pizza Pesto Pizza Alfredo Pizz…" at bounding box center [275, 158] width 134 height 225
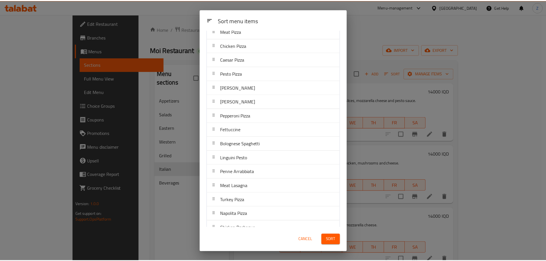
scroll to position [46, 0]
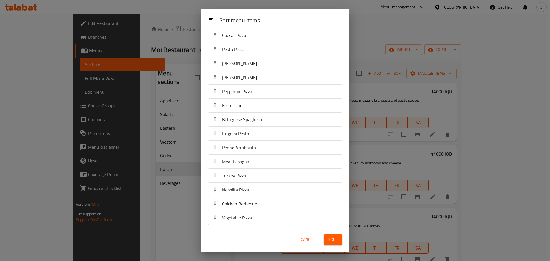
click at [337, 241] on span "Sort" at bounding box center [332, 239] width 9 height 7
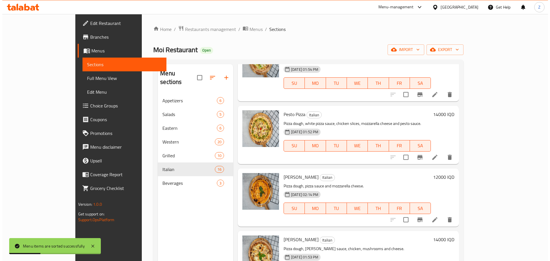
scroll to position [0, 0]
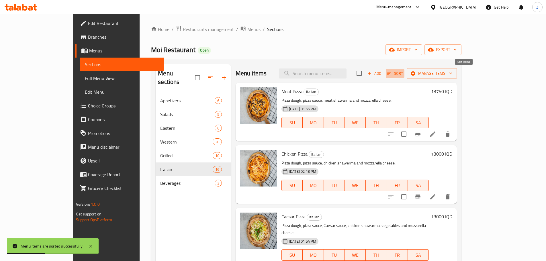
click at [403, 74] on span "Sort" at bounding box center [395, 73] width 16 height 7
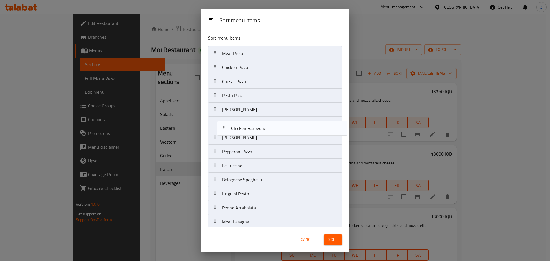
drag, startPoint x: 269, startPoint y: 210, endPoint x: 281, endPoint y: 122, distance: 88.2
click at [281, 122] on nav "Meat Pizza Chicken Pizza Caesar Pizza Pesto Pizza Margherita Pizza Alfredo Pizz…" at bounding box center [275, 158] width 134 height 225
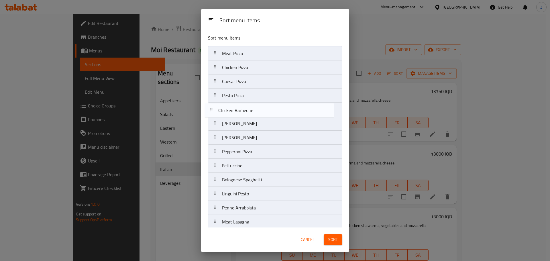
drag, startPoint x: 266, startPoint y: 129, endPoint x: 262, endPoint y: 113, distance: 16.4
click at [262, 113] on nav "Meat Pizza Chicken Pizza Caesar Pizza Pesto Pizza Margherita Pizza Chicken Barb…" at bounding box center [275, 158] width 134 height 225
drag, startPoint x: 258, startPoint y: 224, endPoint x: 258, endPoint y: 110, distance: 114.1
click at [258, 110] on nav "Meat Pizza Chicken Pizza Caesar Pizza Pesto Pizza Chicken Barbeque Margherita P…" at bounding box center [275, 158] width 134 height 225
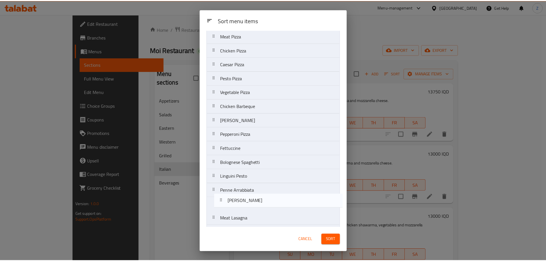
scroll to position [46, 0]
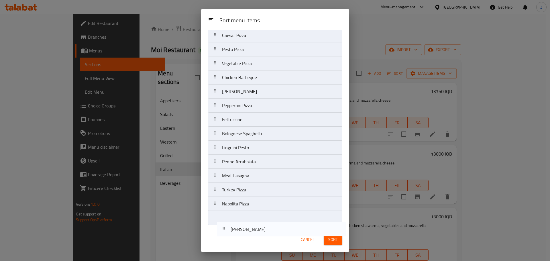
drag, startPoint x: 258, startPoint y: 137, endPoint x: 262, endPoint y: 224, distance: 86.9
click at [262, 226] on div "Sort menu items Meat Pizza Chicken Pizza Caesar Pizza Pesto Pizza Vegetable Piz…" at bounding box center [275, 129] width 148 height 198
drag, startPoint x: 239, startPoint y: 108, endPoint x: 243, endPoint y: 225, distance: 116.4
click at [243, 225] on nav "Meat Pizza Chicken Pizza Caesar Pizza Pesto Pizza Vegetable Pizza Chicken Barbe…" at bounding box center [275, 112] width 134 height 225
drag, startPoint x: 247, startPoint y: 95, endPoint x: 245, endPoint y: 230, distance: 135.0
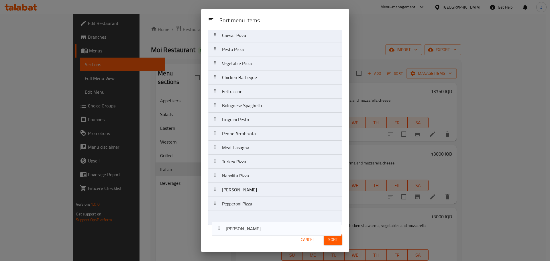
click at [246, 232] on div "Sort menu items Sort menu items Meat Pizza Chicken Pizza Caesar Pizza Pesto Piz…" at bounding box center [275, 130] width 148 height 243
drag, startPoint x: 258, startPoint y: 108, endPoint x: 258, endPoint y: 89, distance: 19.5
click at [258, 89] on nav "Meat Pizza Chicken Pizza Caesar Pizza Pesto Pizza Vegetable Pizza Chicken Barbe…" at bounding box center [275, 112] width 134 height 225
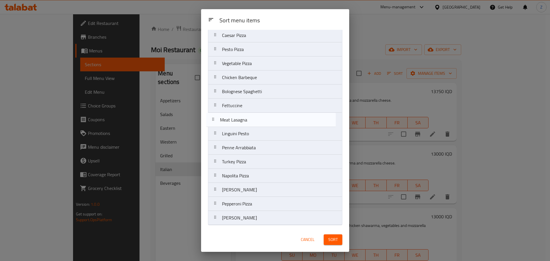
drag, startPoint x: 257, startPoint y: 152, endPoint x: 255, endPoint y: 119, distance: 33.0
click at [255, 119] on nav "Meat Pizza Chicken Pizza Caesar Pizza Pesto Pizza Vegetable Pizza Chicken Barbe…" at bounding box center [275, 112] width 134 height 225
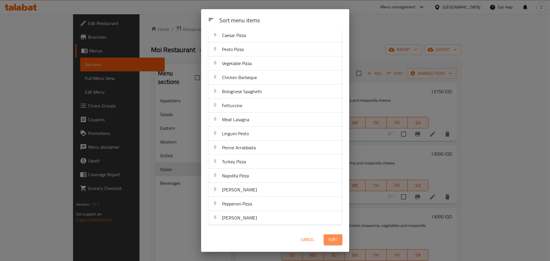
click at [331, 243] on span "Sort" at bounding box center [332, 239] width 9 height 7
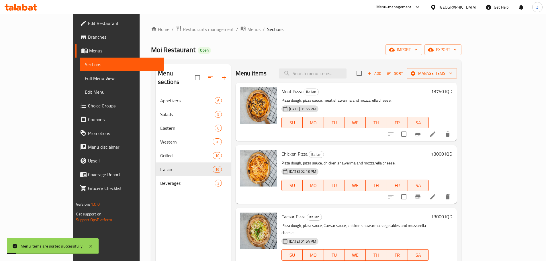
click at [383, 158] on div "Chicken Pizza Italian Pizza dough, pizza sauce, chicken shawerma and mozzarella…" at bounding box center [355, 175] width 152 height 54
click at [383, 159] on div "Chicken Pizza Italian Pizza dough, pizza sauce, chicken shawerma and mozzarella…" at bounding box center [355, 175] width 152 height 54
click at [383, 158] on div "Chicken Pizza Italian Pizza dough, pizza sauce, chicken shawerma and mozzarella…" at bounding box center [355, 175] width 152 height 54
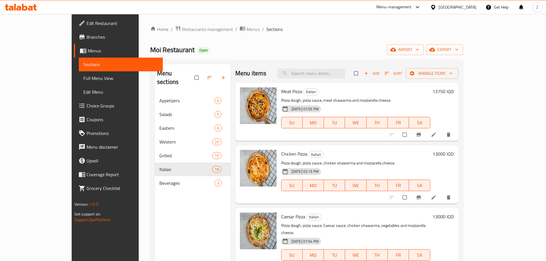
click at [372, 58] on div "Home / Restaurants management / Menus / Sections Moi Restaurant Open import exp…" at bounding box center [306, 178] width 313 height 304
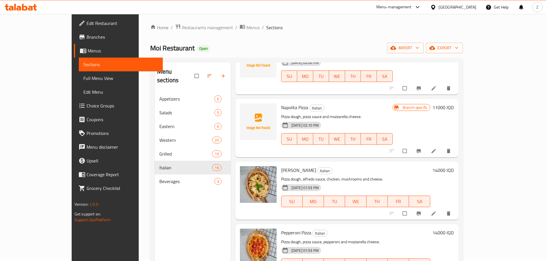
scroll to position [80, 0]
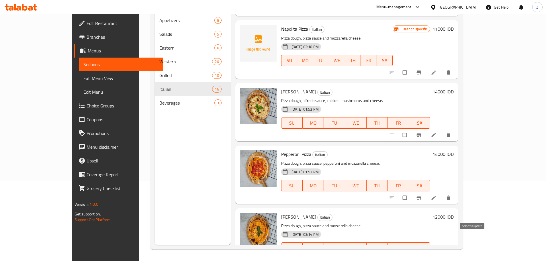
click at [411, 255] on input "checkbox" at bounding box center [405, 260] width 12 height 11
checkbox input "true"
drag, startPoint x: 475, startPoint y: 175, endPoint x: 475, endPoint y: 156, distance: 18.3
click at [411, 192] on input "checkbox" at bounding box center [405, 197] width 12 height 11
checkbox input "true"
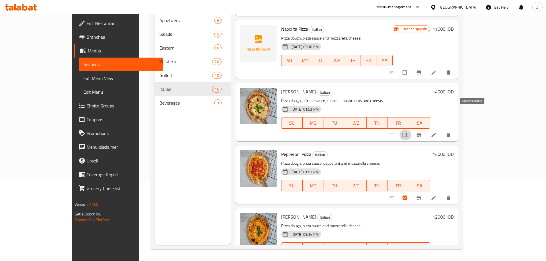
click at [411, 130] on input "checkbox" at bounding box center [405, 135] width 12 height 11
checkbox input "true"
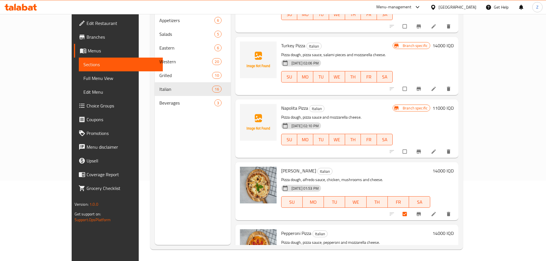
scroll to position [669, 0]
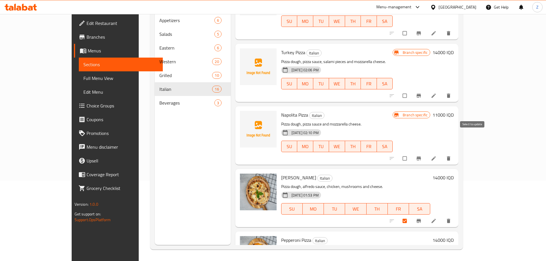
click at [411, 153] on input "checkbox" at bounding box center [405, 158] width 12 height 11
checkbox input "true"
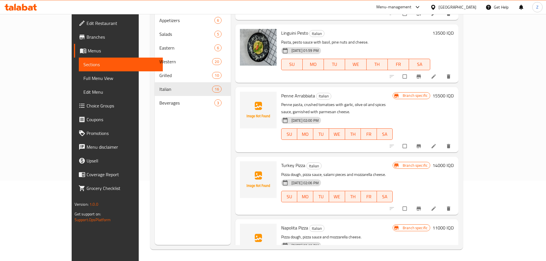
scroll to position [554, 0]
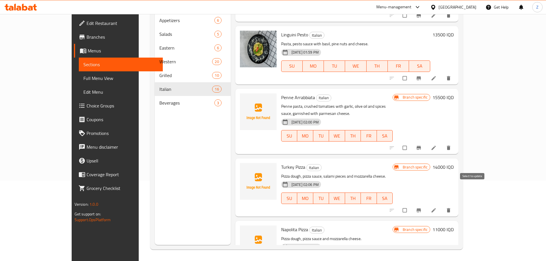
click at [411, 205] on input "checkbox" at bounding box center [405, 210] width 12 height 11
checkbox input "true"
click at [411, 142] on input "checkbox" at bounding box center [405, 147] width 12 height 11
checkbox input "true"
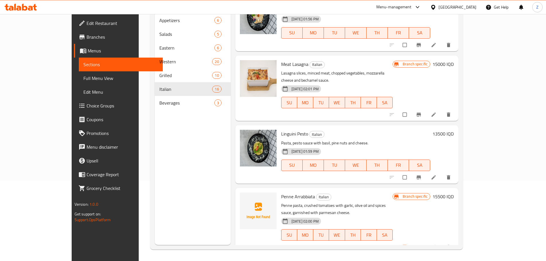
scroll to position [440, 0]
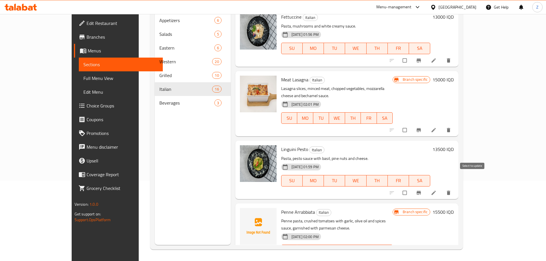
click at [411, 187] on input "checkbox" at bounding box center [405, 192] width 12 height 11
checkbox input "true"
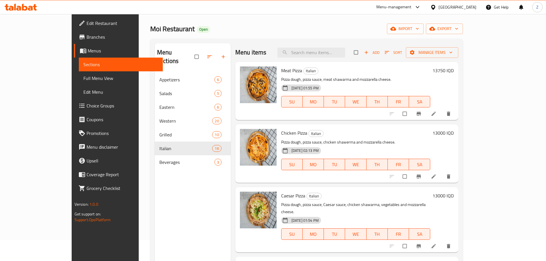
scroll to position [0, 0]
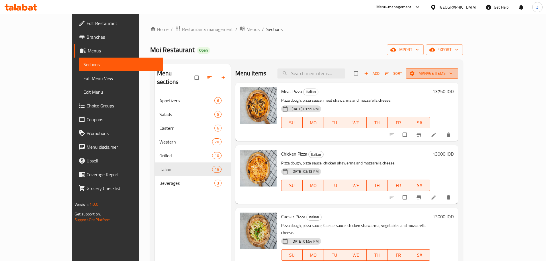
click at [454, 70] on span "Manage items" at bounding box center [431, 73] width 43 height 7
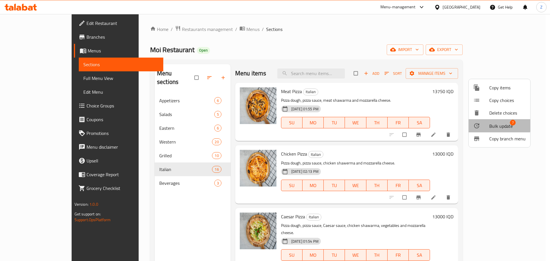
click at [490, 123] on span "Bulk update" at bounding box center [500, 126] width 23 height 7
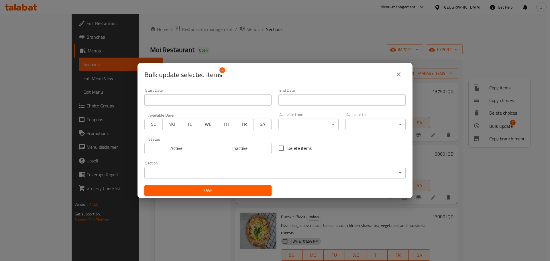
click at [302, 150] on span "Delete items" at bounding box center [299, 148] width 24 height 7
click at [287, 150] on input "Delete items" at bounding box center [281, 148] width 12 height 12
checkbox input "true"
click at [222, 187] on span "Save" at bounding box center [208, 190] width 118 height 7
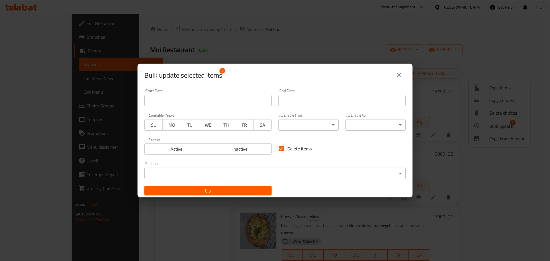
checkbox input "false"
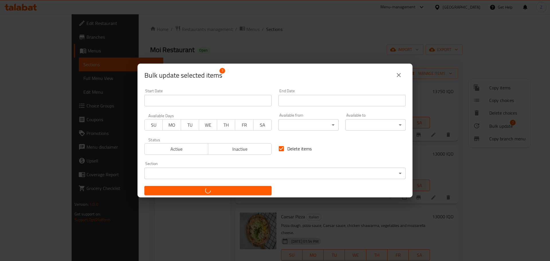
checkbox input "false"
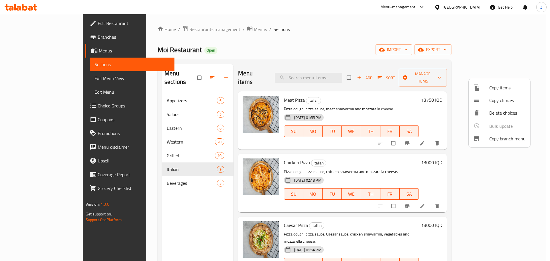
click at [181, 201] on div at bounding box center [275, 130] width 550 height 261
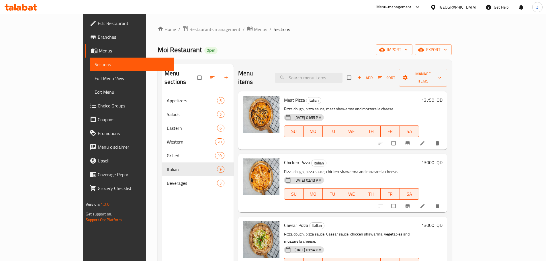
click at [442, 96] on h6 "13750 IQD" at bounding box center [431, 100] width 21 height 8
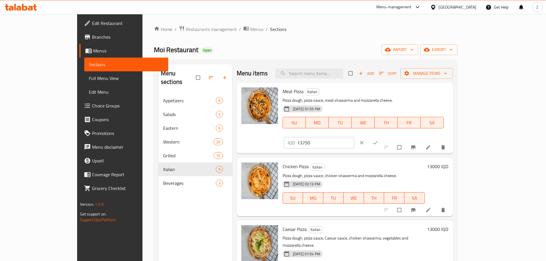
click at [354, 137] on input "13750" at bounding box center [325, 142] width 57 height 11
type input "16000"
click at [383, 136] on button "ok" at bounding box center [376, 142] width 14 height 13
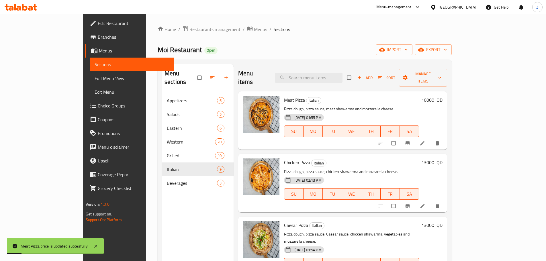
click at [442, 158] on h6 "13000 IQD" at bounding box center [431, 162] width 21 height 8
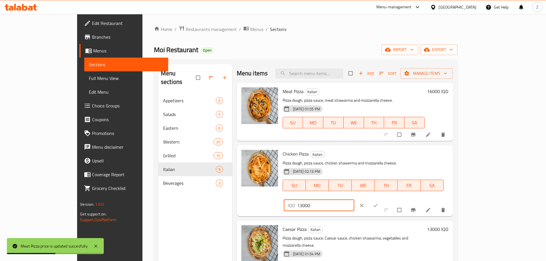
click at [354, 200] on input "13000" at bounding box center [325, 205] width 57 height 11
type input "14000"
click at [378, 203] on icon "ok" at bounding box center [376, 206] width 6 height 6
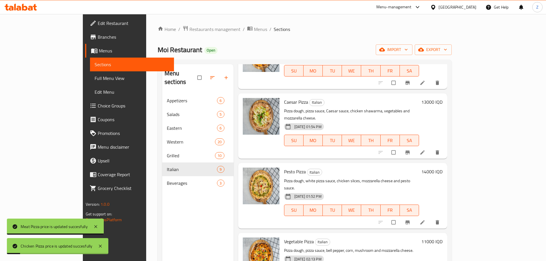
scroll to position [143, 0]
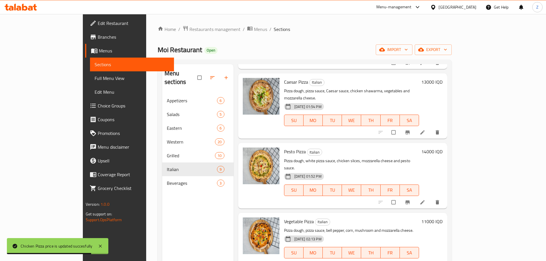
click at [442, 78] on h6 "13000 IQD" at bounding box center [431, 82] width 21 height 8
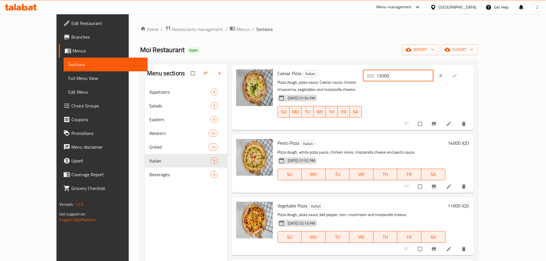
click at [434, 75] on input "13000" at bounding box center [404, 75] width 57 height 11
type input "15000"
click at [458, 75] on span "ok" at bounding box center [455, 76] width 7 height 6
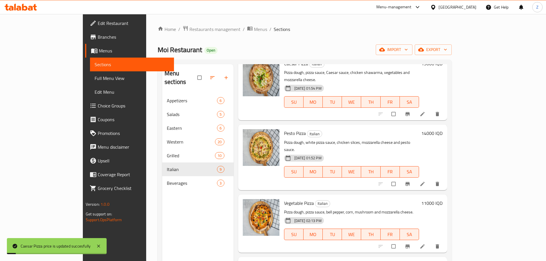
scroll to position [172, 0]
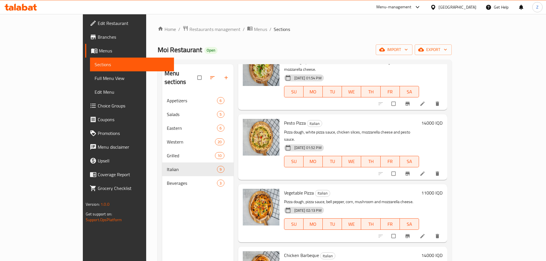
click at [445, 117] on div "Pesto Pizza Italian Pizza dough, white pizza sauce, chicken slices, mozzarella …" at bounding box center [363, 147] width 163 height 61
click at [442, 119] on h6 "14000 IQD" at bounding box center [431, 123] width 21 height 8
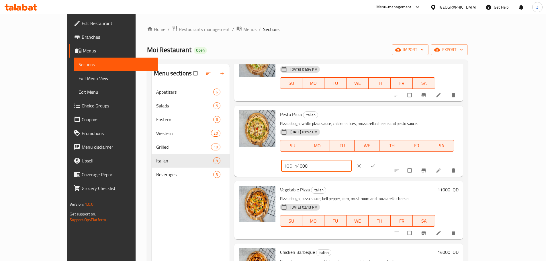
click at [352, 160] on input "14000" at bounding box center [323, 165] width 57 height 11
type input "15000"
click at [380, 160] on button "ok" at bounding box center [374, 166] width 14 height 13
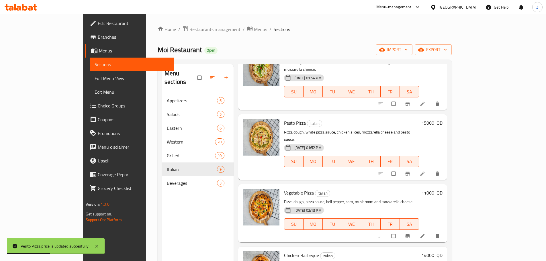
click at [442, 189] on h6 "11000 IQD" at bounding box center [431, 193] width 21 height 8
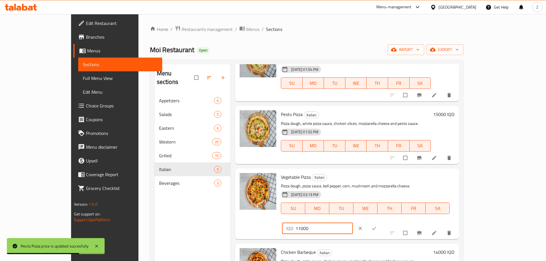
click at [353, 223] on input "11000" at bounding box center [323, 228] width 57 height 11
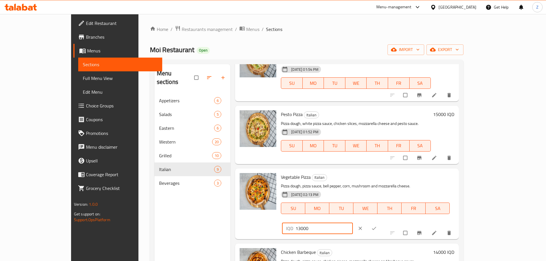
type input "13000"
click at [377, 226] on icon "ok" at bounding box center [374, 229] width 6 height 6
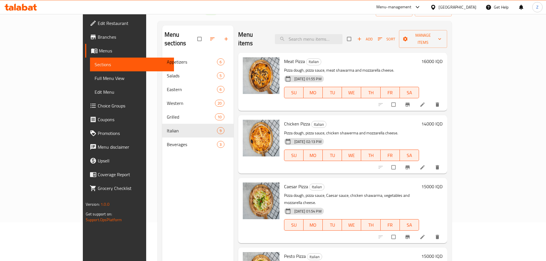
scroll to position [29, 0]
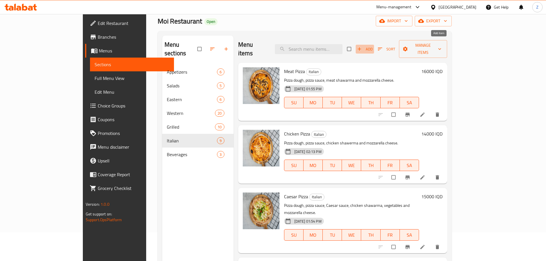
click at [373, 46] on span "Add" at bounding box center [364, 49] width 15 height 7
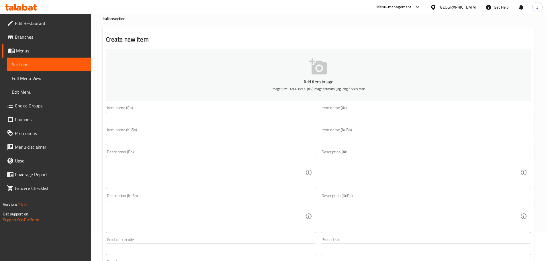
click at [142, 111] on div "Item name (En) Item name (En)" at bounding box center [211, 114] width 210 height 17
click at [141, 119] on input "text" at bounding box center [211, 117] width 210 height 11
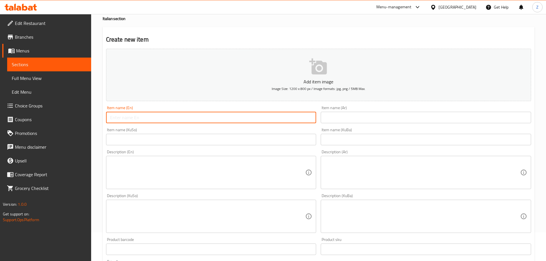
paste input "Butter Chicken Pizza"
type input "Butter Chicken Pizza"
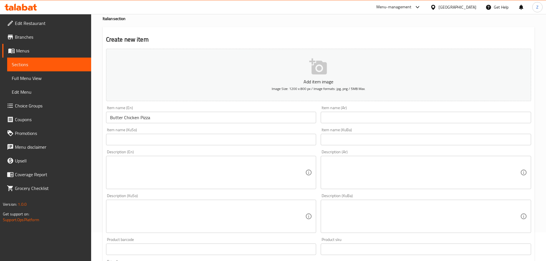
click at [376, 114] on input "text" at bounding box center [426, 117] width 210 height 11
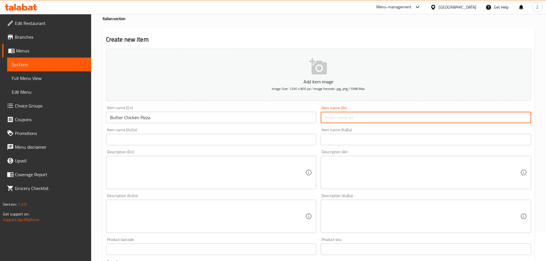
paste input "بيتزا بتر تشكن"
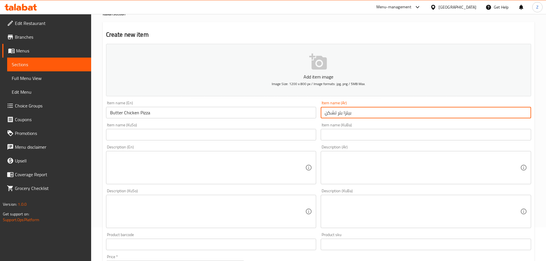
scroll to position [210, 0]
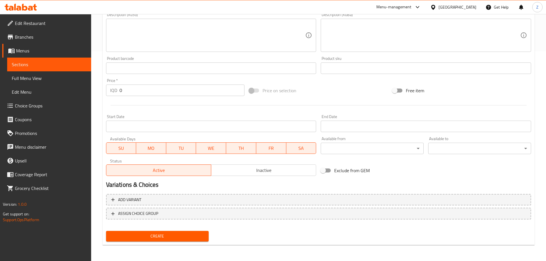
type input "بيتزا بتر تشكن"
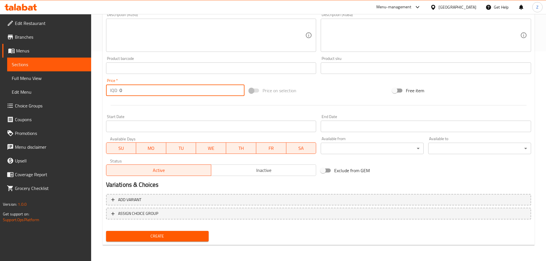
click at [149, 88] on input "0" at bounding box center [181, 90] width 125 height 11
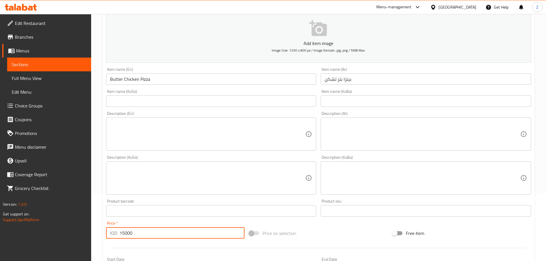
scroll to position [66, 0]
type input "15000"
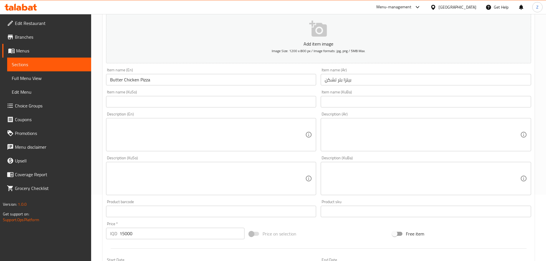
click at [387, 140] on textarea at bounding box center [422, 134] width 195 height 27
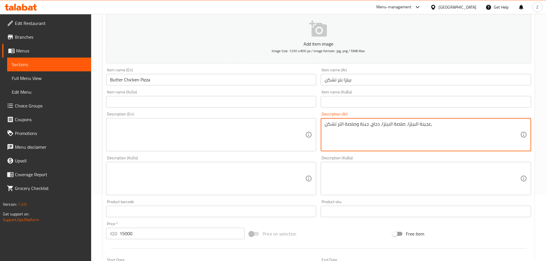
click at [387, 140] on textarea "عجينة البيتزا, صلصة البيتزا, دجاج, جبنة وصلصة التر تشكن," at bounding box center [422, 134] width 195 height 27
click at [340, 125] on textarea "عجينة البيتزا, صلصة البيتزا, دجاج, جبنة وصلصة التر تشكن," at bounding box center [422, 134] width 195 height 27
click at [346, 127] on textarea "عجينة البيتزا, صلصة البيتزا, دجاج, جبنة وصلصة البتر تشكن," at bounding box center [422, 134] width 195 height 27
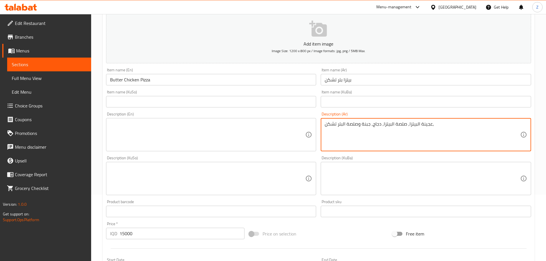
click at [346, 127] on textarea "عجينة البيتزا, صلصة البيتزا, دجاج, جبنة وصلصة البتر تشكن," at bounding box center [422, 134] width 195 height 27
type textarea "عجينة البيتزا, صلصة البيتزا, دجاج, جبنة وصلصة البتر تشكن,"
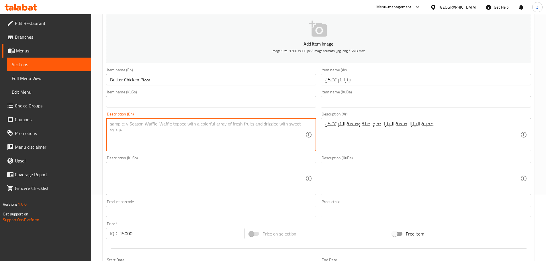
click at [192, 136] on textarea at bounding box center [207, 134] width 195 height 27
paste textarea "Pizza dough, pizza sauce, chicken, cheese and butter chicken sauce,"
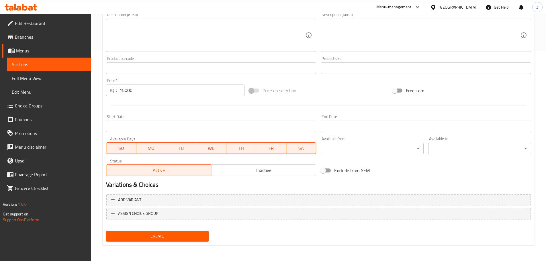
type textarea "Pizza dough, pizza sauce, chicken, cheese and butter chicken sauce,"
click at [173, 235] on span "Create" at bounding box center [158, 236] width 94 height 7
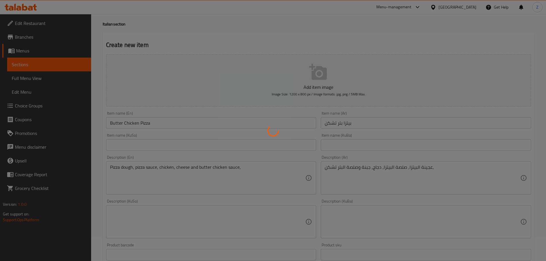
type input "0"
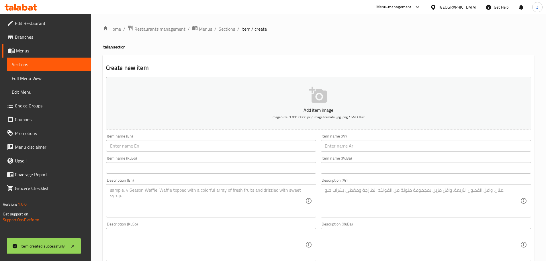
scroll to position [0, 0]
click at [221, 26] on span "Sections" at bounding box center [227, 29] width 16 height 7
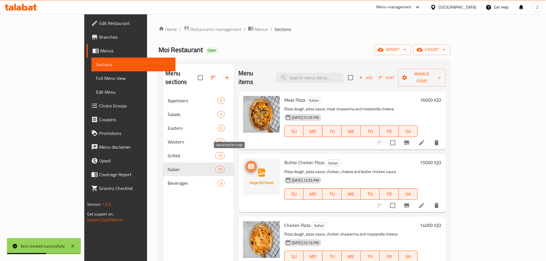
click at [248, 163] on icon "upload picture" at bounding box center [251, 166] width 7 height 7
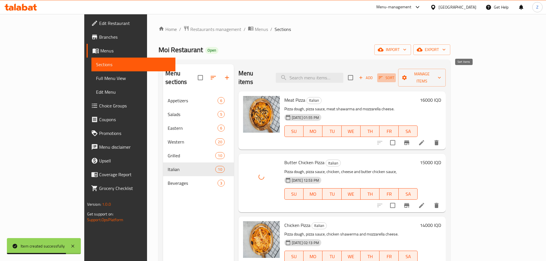
click at [394, 75] on span "Sort" at bounding box center [387, 78] width 16 height 7
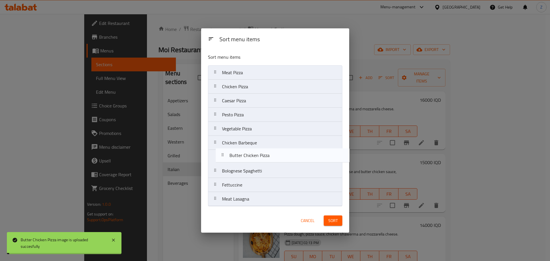
drag, startPoint x: 247, startPoint y: 89, endPoint x: 254, endPoint y: 161, distance: 72.9
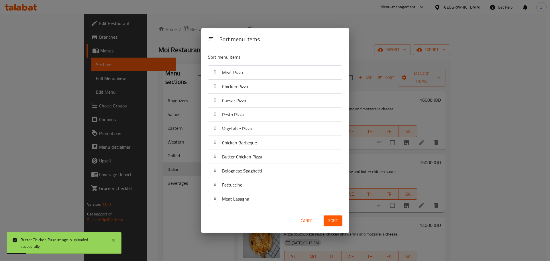
click at [332, 221] on span "Sort" at bounding box center [332, 220] width 9 height 7
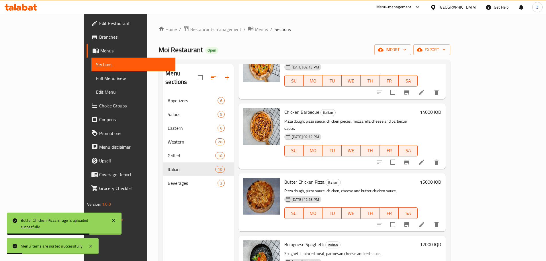
scroll to position [379, 0]
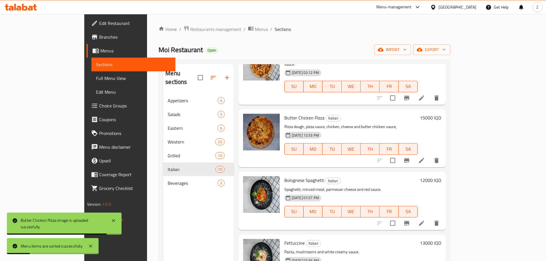
click at [413, 174] on div "Bolognese Spaghetti Italian Spaghetti, minced meat, parmesan cheese and red sau…" at bounding box center [351, 201] width 138 height 54
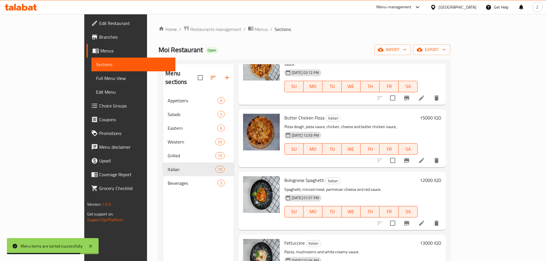
click at [441, 176] on h6 "12000 IQD" at bounding box center [430, 180] width 21 height 8
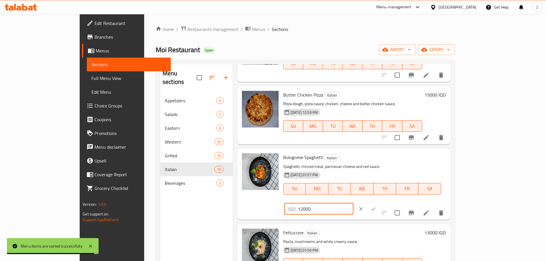
click at [353, 203] on input "12000" at bounding box center [326, 208] width 56 height 11
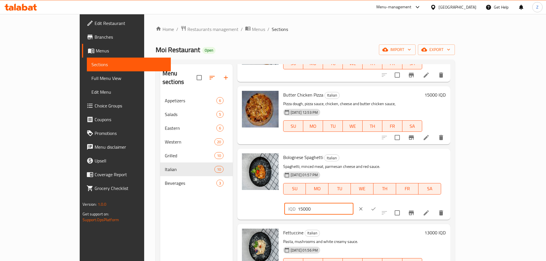
type input "15000"
click at [376, 206] on icon "ok" at bounding box center [374, 209] width 6 height 6
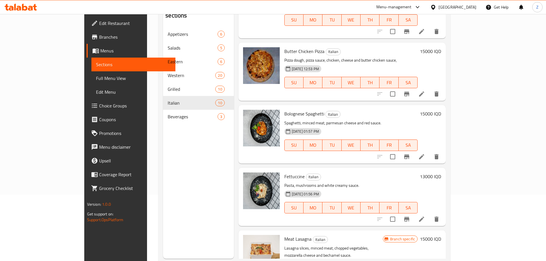
scroll to position [80, 0]
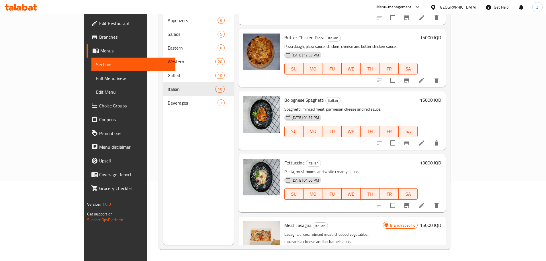
click at [441, 221] on h6 "15000 IQD" at bounding box center [430, 225] width 21 height 8
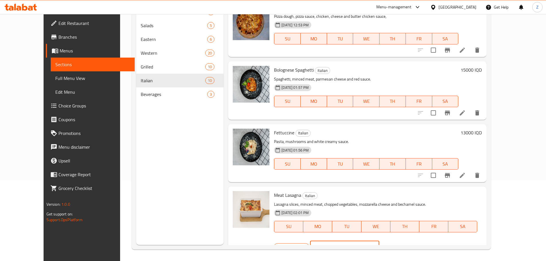
drag, startPoint x: 448, startPoint y: 201, endPoint x: 444, endPoint y: 200, distance: 4.1
click at [379, 241] on input "15000" at bounding box center [352, 246] width 56 height 11
type input "17000"
click at [402, 244] on icon "ok" at bounding box center [399, 247] width 6 height 6
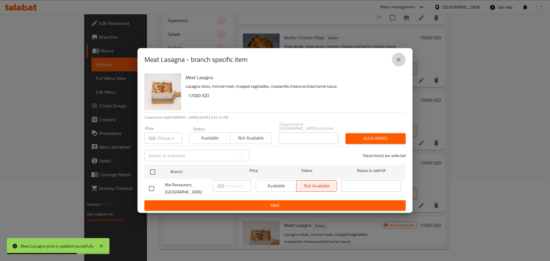
click at [401, 62] on icon "close" at bounding box center [398, 59] width 7 height 7
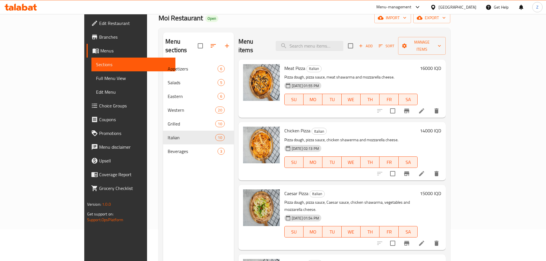
scroll to position [0, 0]
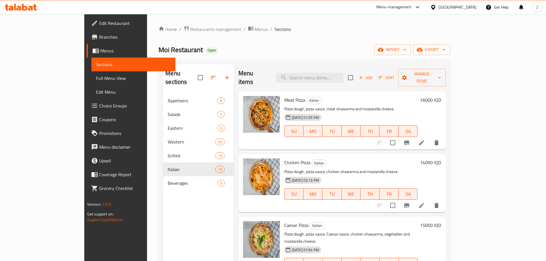
click at [373, 75] on span "Add" at bounding box center [365, 78] width 15 height 7
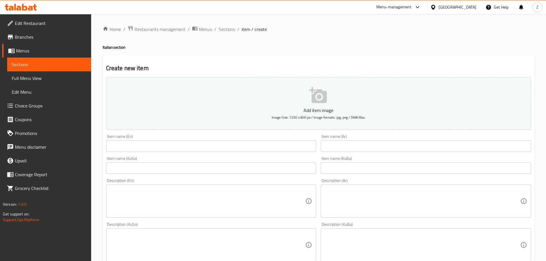
click at [126, 139] on div "Item name (En) Item name (En)" at bounding box center [211, 142] width 210 height 17
click at [126, 143] on input "text" at bounding box center [211, 145] width 210 height 11
paste input "Pistachio Spaghetti"
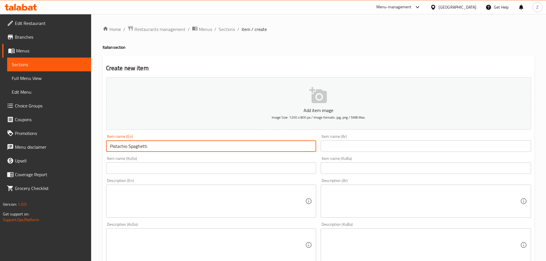
type input "Pistachio Spaghetti"
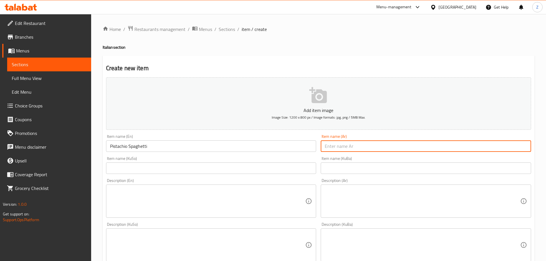
click at [359, 151] on input "text" at bounding box center [426, 145] width 210 height 11
paste input "سباغيتي بيستاشيو"
type input "سباغيتي بيستاشيو"
click at [403, 198] on textarea at bounding box center [422, 201] width 195 height 27
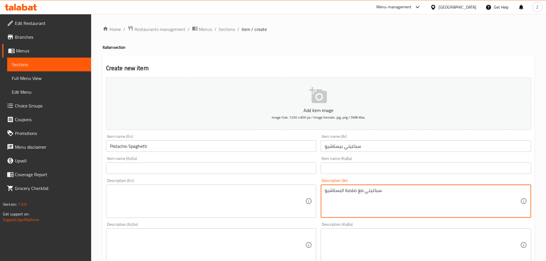
type textarea "سباغيتي مع صلصة البستاشيو."
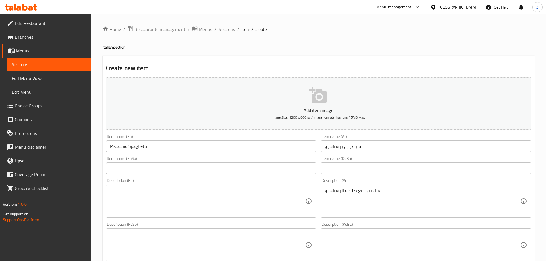
click at [376, 191] on textarea "سباغيتي مع صلصة البستاشيو." at bounding box center [422, 201] width 195 height 27
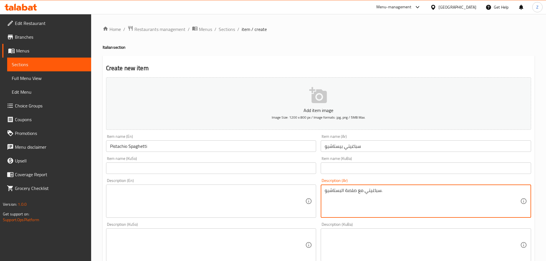
click at [376, 191] on textarea "سباغيتي مع صلصة البستاشيو." at bounding box center [422, 201] width 195 height 27
click at [376, 190] on textarea "سباغيتي مع صلصة البستاشيو." at bounding box center [422, 201] width 195 height 27
click at [225, 201] on textarea at bounding box center [207, 201] width 195 height 27
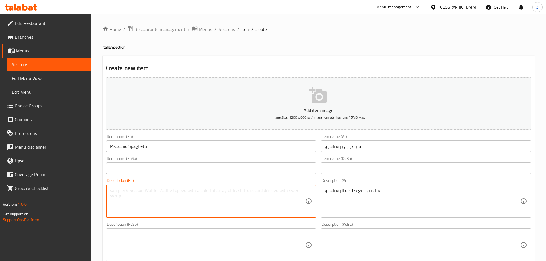
paste textarea "Spaghetti with pistachio sauce."
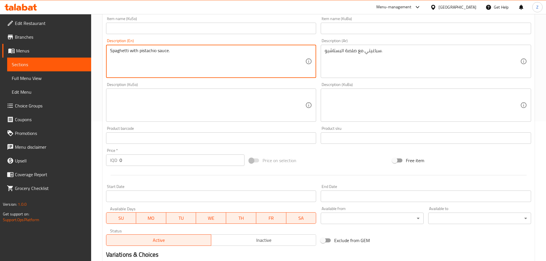
scroll to position [172, 0]
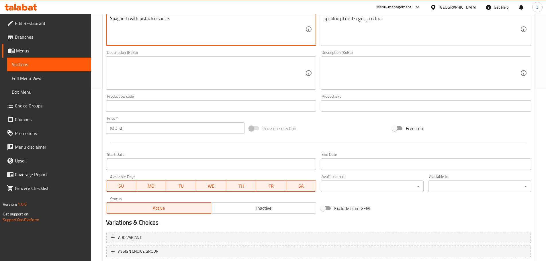
type textarea "Spaghetti with pistachio sauce."
click at [147, 134] on div "Price   * IQD 0 Price *" at bounding box center [175, 125] width 143 height 22
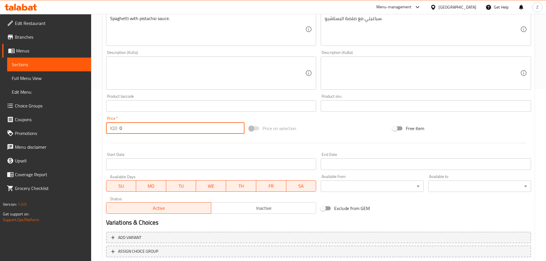
click at [147, 132] on input "0" at bounding box center [181, 127] width 125 height 11
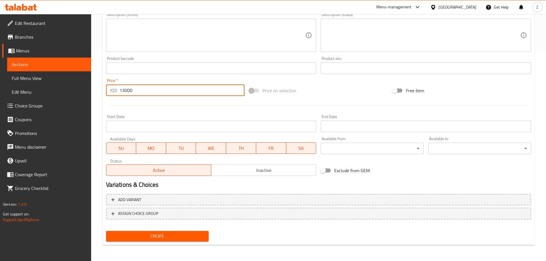
type input "13000"
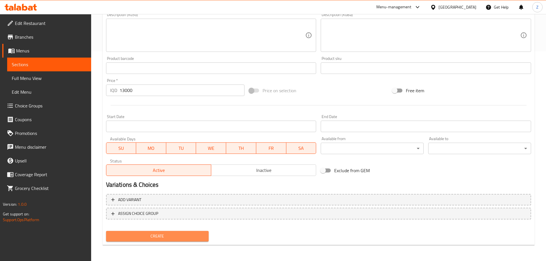
click at [181, 233] on span "Create" at bounding box center [158, 236] width 94 height 7
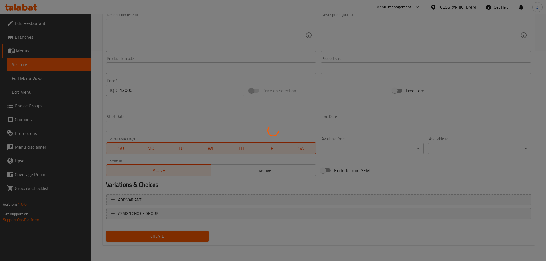
type input "0"
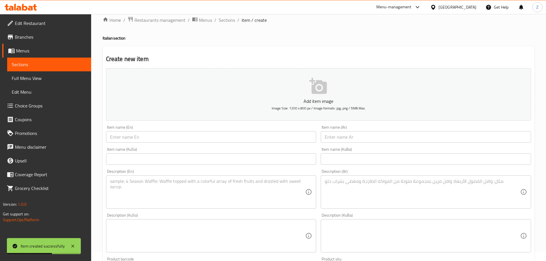
scroll to position [0, 0]
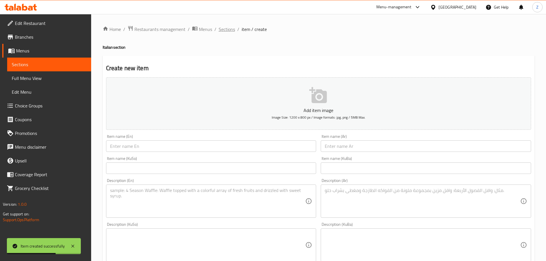
click at [225, 28] on span "Sections" at bounding box center [227, 29] width 16 height 7
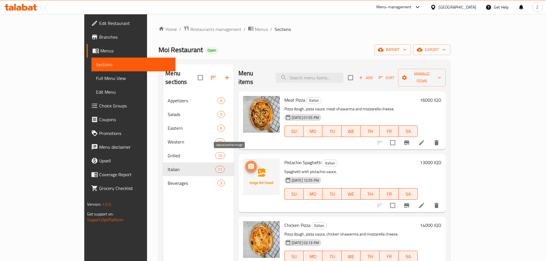
click at [248, 163] on icon "upload picture" at bounding box center [251, 166] width 7 height 7
click at [396, 73] on button "Sort" at bounding box center [386, 77] width 19 height 9
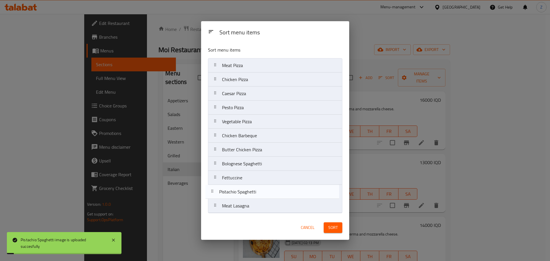
drag, startPoint x: 264, startPoint y: 81, endPoint x: 261, endPoint y: 198, distance: 117.0
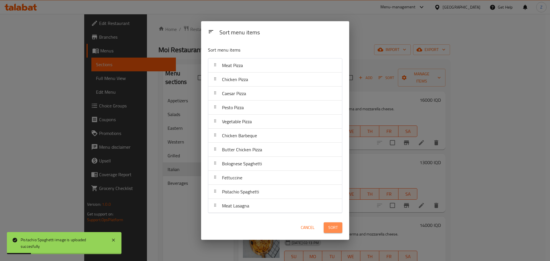
click at [335, 231] on span "Sort" at bounding box center [332, 227] width 9 height 7
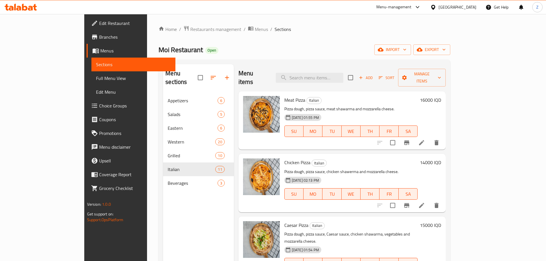
click at [373, 75] on span "Add" at bounding box center [365, 78] width 15 height 7
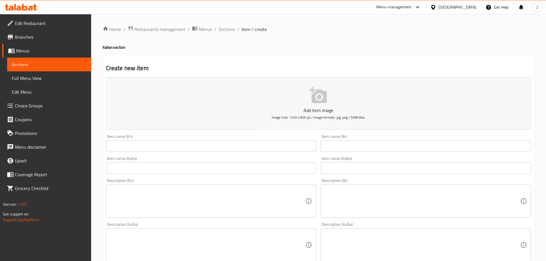
click at [132, 150] on input "text" at bounding box center [211, 145] width 210 height 11
paste input "Pesto Chicken Moi"
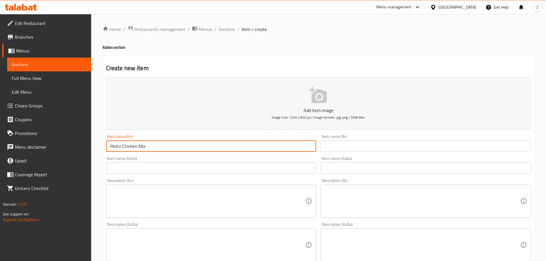
type input "Pesto Chicken Moi"
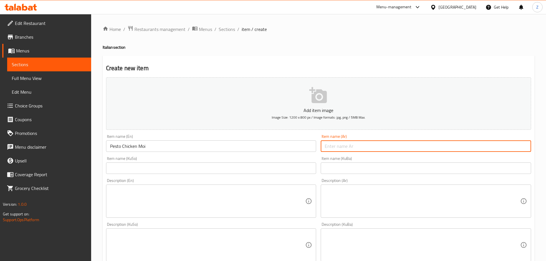
click at [367, 152] on input "text" at bounding box center [426, 145] width 210 height 11
paste input "بيستو دجاج موي"
type input "بيستو دجاج موي"
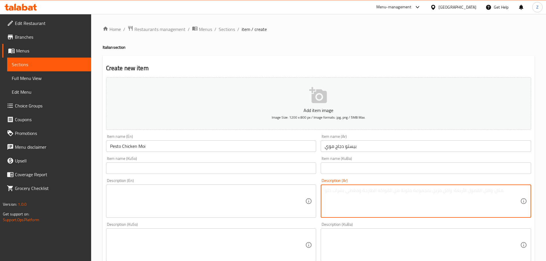
click at [376, 197] on textarea at bounding box center [422, 201] width 195 height 27
click at [347, 193] on textarea "دجاج مشوي يقدم بصلصة البيستو, مع برغر اصفر ولبن." at bounding box center [422, 201] width 195 height 27
click at [350, 190] on textarea "دجاج مشوي يقدم بصلصة البيستو, مع برغل اصفر ولبن." at bounding box center [422, 201] width 195 height 27
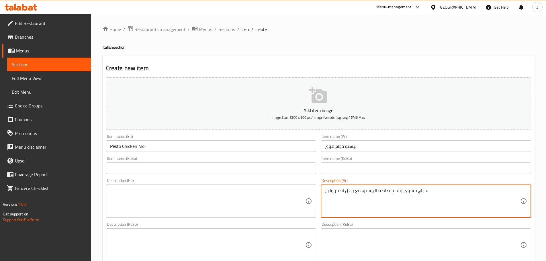
type textarea "دجاج مشوي يقدم بصلصة البيستو, مع برغل اصفر ولبن."
click at [240, 195] on textarea at bounding box center [207, 201] width 195 height 27
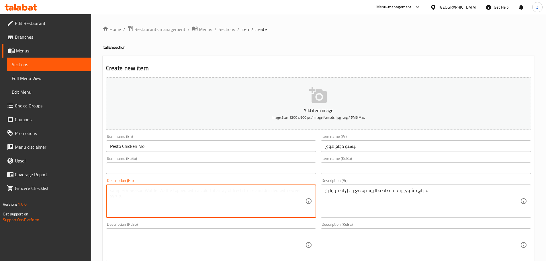
paste textarea "Grilled chicken served with pesto sauce, yellow bulgur and yogurt."
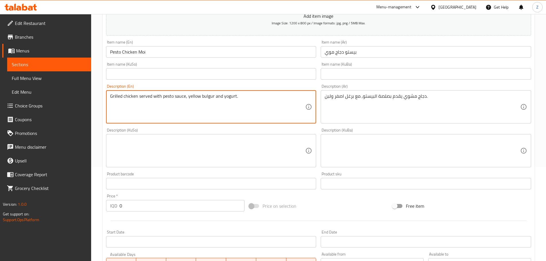
scroll to position [143, 0]
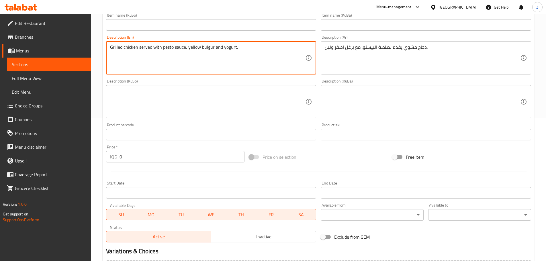
type textarea "Grilled chicken served with pesto sauce, yellow bulgur and yogurt."
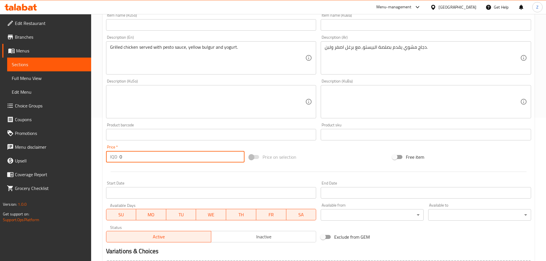
click at [146, 158] on input "0" at bounding box center [181, 156] width 125 height 11
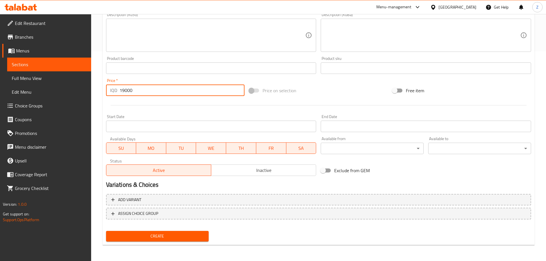
type input "19000"
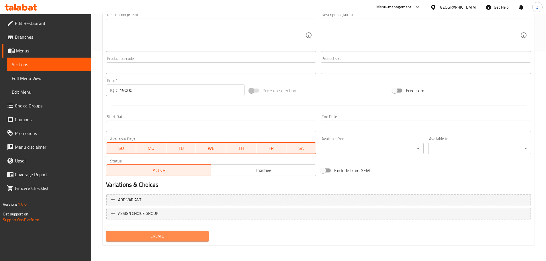
click at [181, 233] on span "Create" at bounding box center [158, 236] width 94 height 7
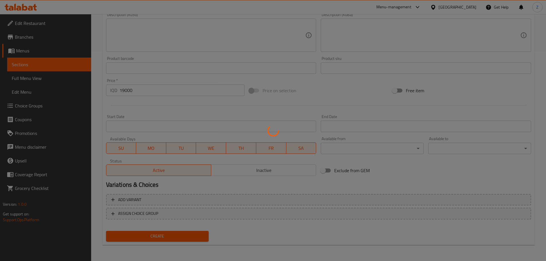
type input "0"
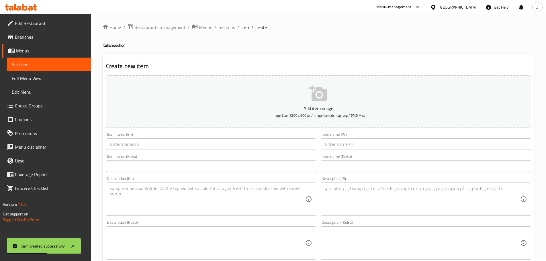
scroll to position [0, 0]
click at [220, 28] on span "Sections" at bounding box center [227, 29] width 16 height 7
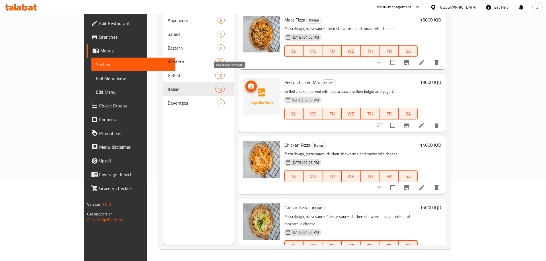
click at [248, 83] on icon "upload picture" at bounding box center [251, 86] width 7 height 7
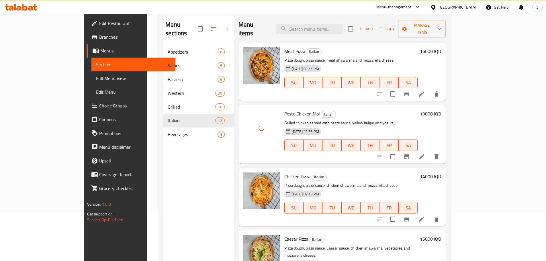
scroll to position [23, 0]
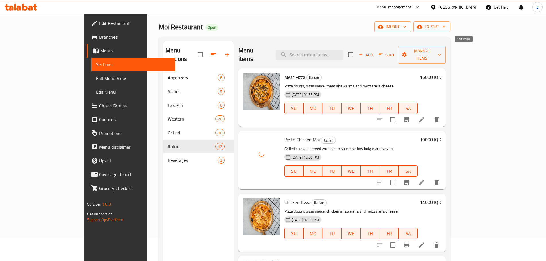
click at [394, 52] on span "Sort" at bounding box center [387, 55] width 16 height 7
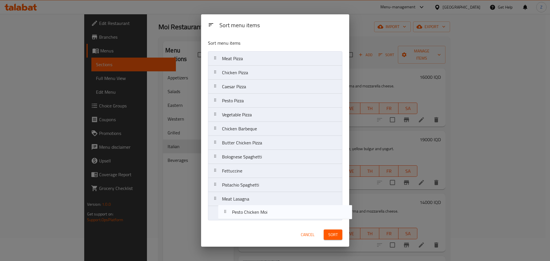
drag, startPoint x: 245, startPoint y: 74, endPoint x: 252, endPoint y: 219, distance: 144.6
click at [252, 219] on nav "Meat Pizza Pesto Chicken Moi Chicken Pizza Caesar Pizza Pesto Pizza Vegetable P…" at bounding box center [275, 135] width 134 height 169
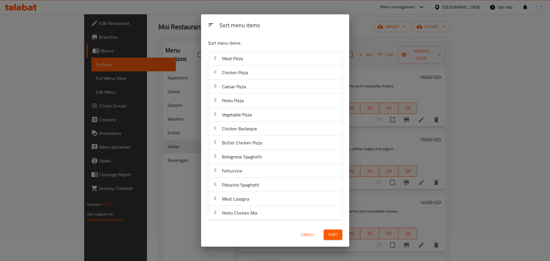
click at [330, 232] on span "Sort" at bounding box center [332, 234] width 9 height 7
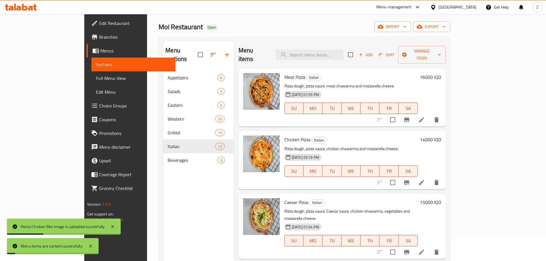
click at [183, 225] on div "Menu sections Appetizers 6 Salads 5 Eastern 6 Western 20 Grilled 10 Italian 12 …" at bounding box center [198, 171] width 70 height 261
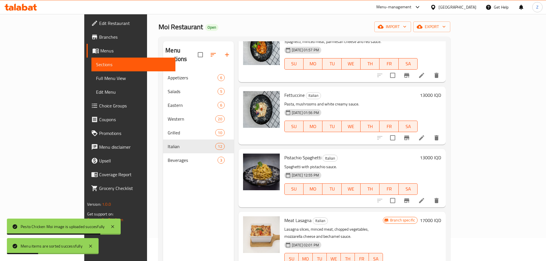
scroll to position [80, 0]
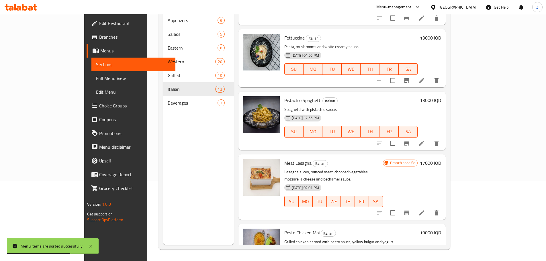
click at [179, 218] on div "Menu sections Appetizers 6 Salads 5 Eastern 6 Western 20 Grilled 10 Italian 12 …" at bounding box center [198, 114] width 70 height 261
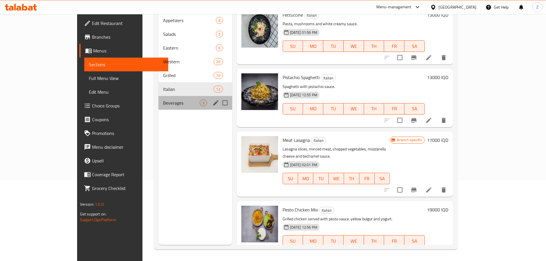
click at [158, 97] on div "Beverages 3" at bounding box center [195, 103] width 74 height 14
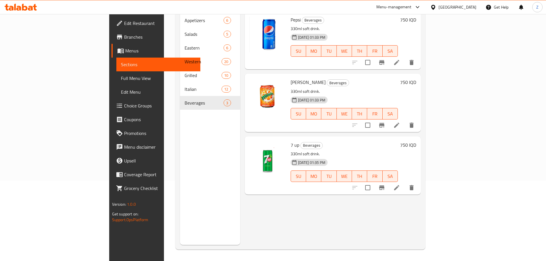
scroll to position [23, 0]
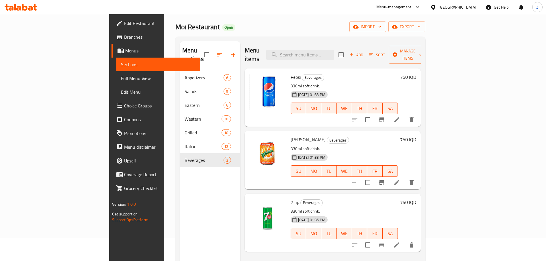
click at [416, 73] on h6 "750 IQD" at bounding box center [408, 77] width 16 height 8
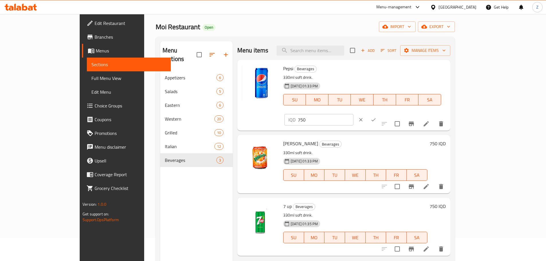
click at [295, 116] on p "IQD" at bounding box center [291, 119] width 7 height 7
click at [353, 114] on input "750" at bounding box center [326, 119] width 56 height 11
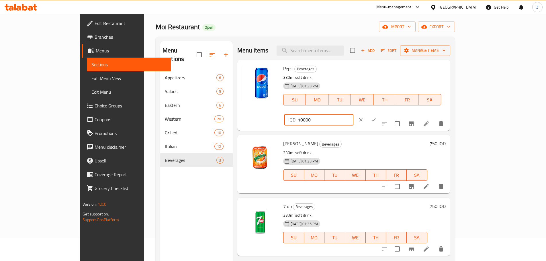
click at [353, 114] on input "10000" at bounding box center [326, 119] width 56 height 11
click at [353, 114] on input "1000" at bounding box center [326, 119] width 56 height 11
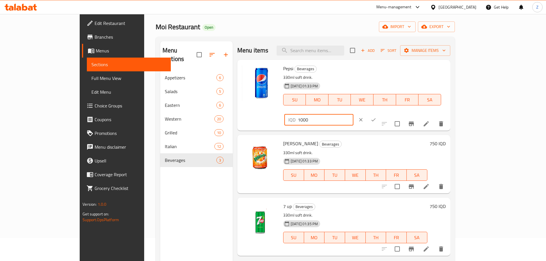
click at [353, 114] on input "1000" at bounding box center [326, 119] width 56 height 11
type input "1000"
click at [380, 113] on button "ok" at bounding box center [373, 119] width 13 height 13
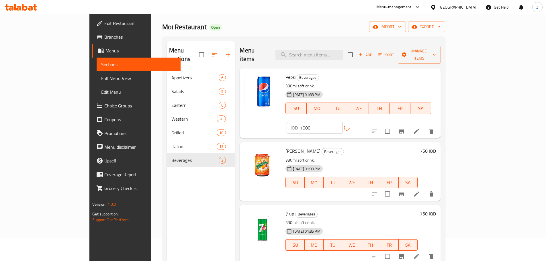
click at [436, 147] on h6 "750 IQD" at bounding box center [428, 151] width 16 height 8
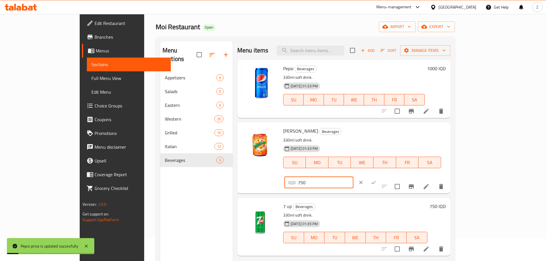
click at [353, 177] on input "750" at bounding box center [326, 182] width 56 height 11
paste input "100"
type input "1000"
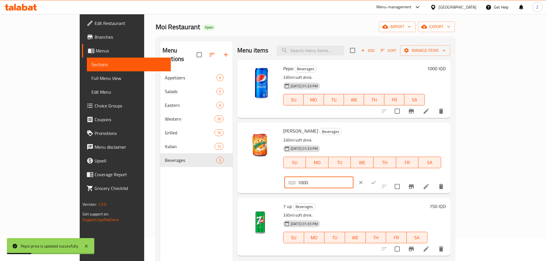
drag, startPoint x: 519, startPoint y: 134, endPoint x: 517, endPoint y: 147, distance: 13.3
click at [380, 176] on button "ok" at bounding box center [373, 182] width 13 height 13
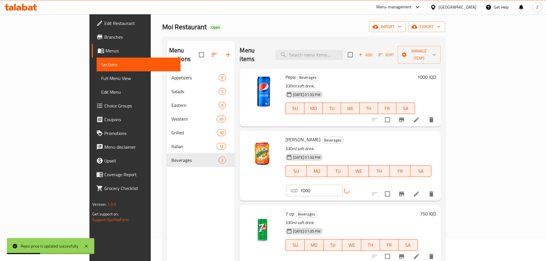
click at [436, 210] on h6 "750 IQD" at bounding box center [428, 214] width 16 height 8
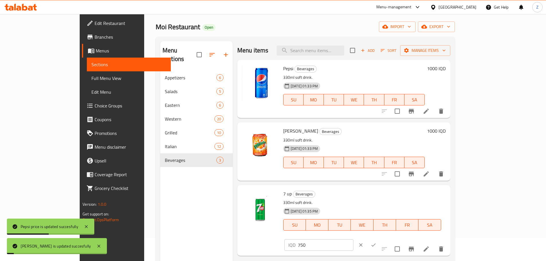
click at [353, 239] on input "750" at bounding box center [326, 244] width 56 height 11
paste input "100"
type input "1000"
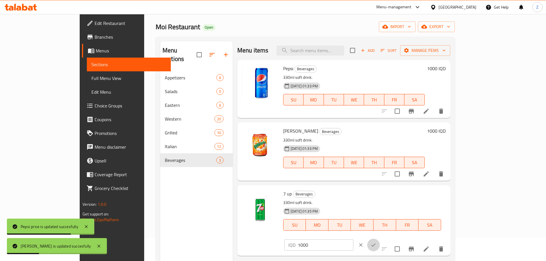
click at [380, 239] on button "ok" at bounding box center [373, 245] width 13 height 13
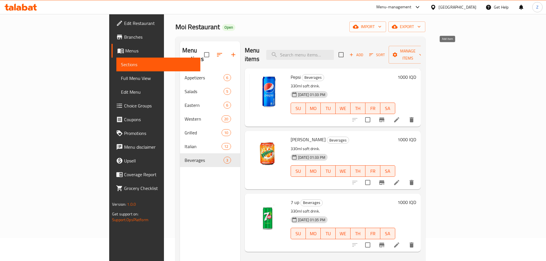
click at [365, 50] on button "Add" at bounding box center [356, 54] width 18 height 9
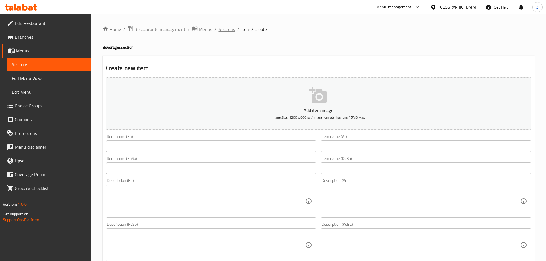
click at [230, 28] on span "Sections" at bounding box center [227, 29] width 16 height 7
